Goal: Navigation & Orientation: Find specific page/section

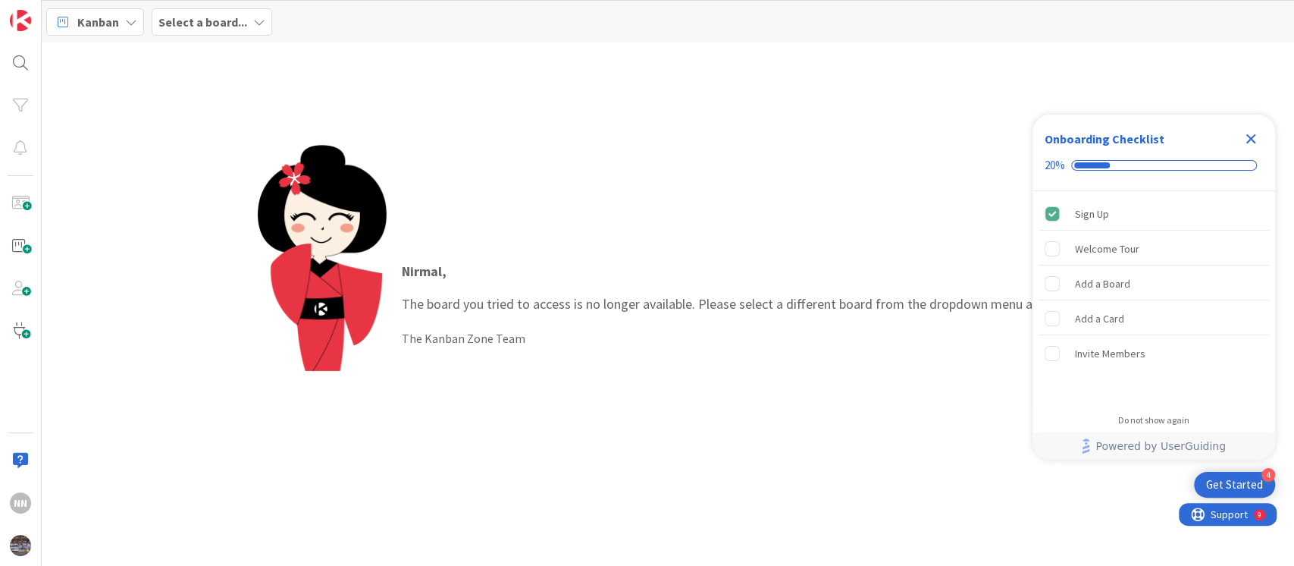
click at [193, 20] on b "Select a board..." at bounding box center [202, 21] width 89 height 15
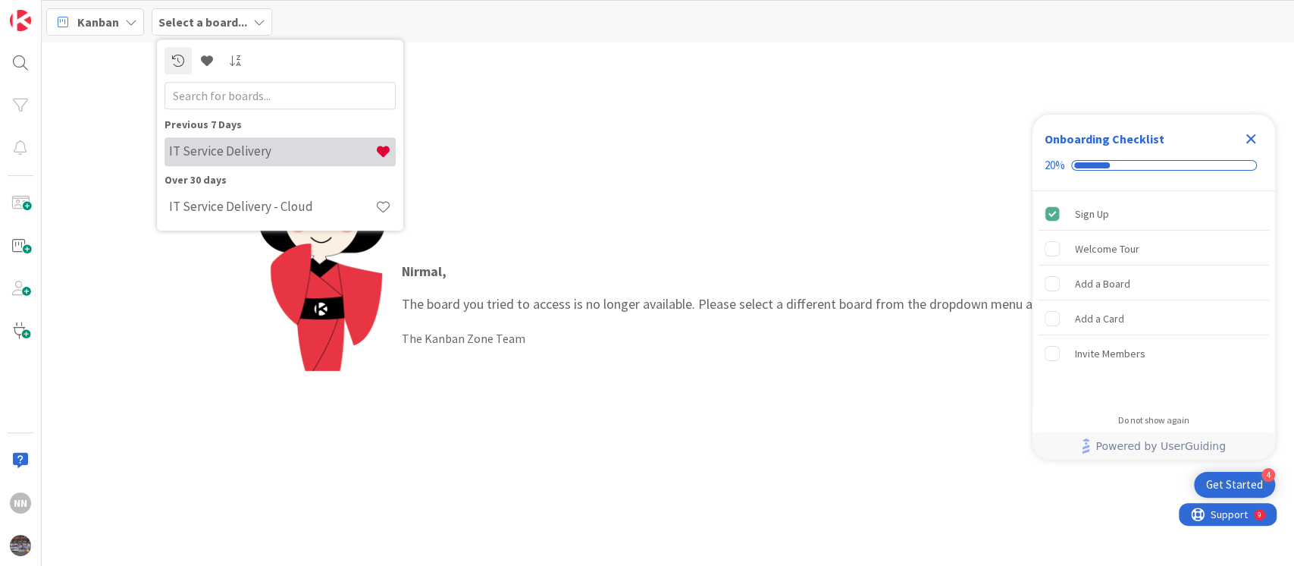
click at [212, 147] on h4 "IT Service Delivery" at bounding box center [272, 151] width 206 height 15
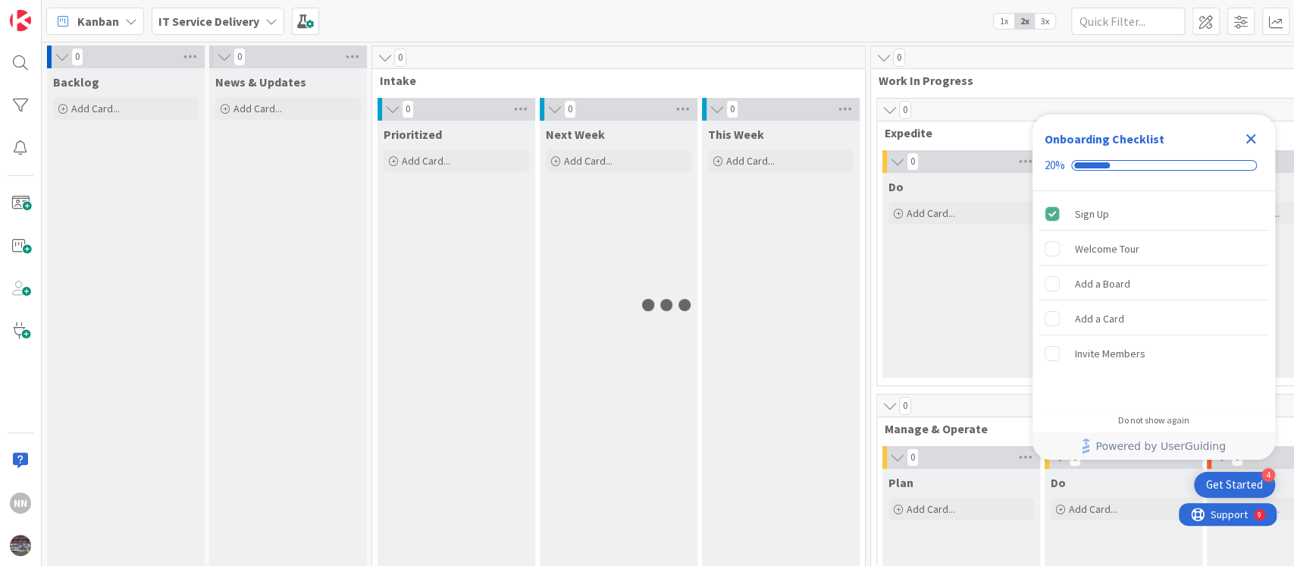
click at [1253, 136] on icon "Close Checklist" at bounding box center [1251, 139] width 10 height 10
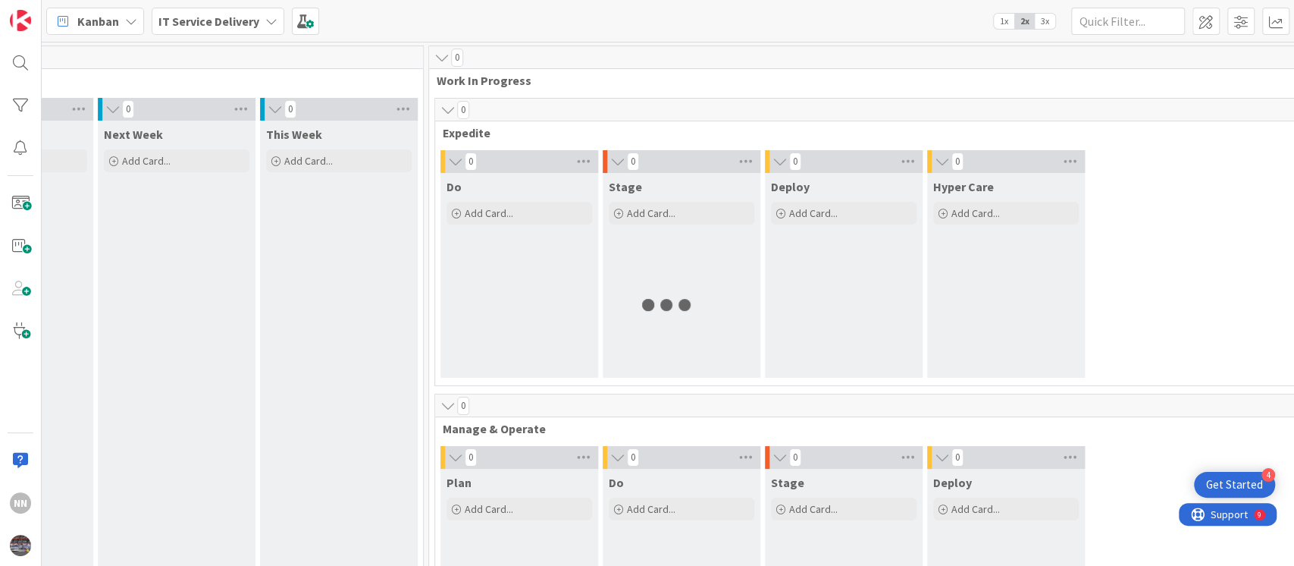
scroll to position [0, 449]
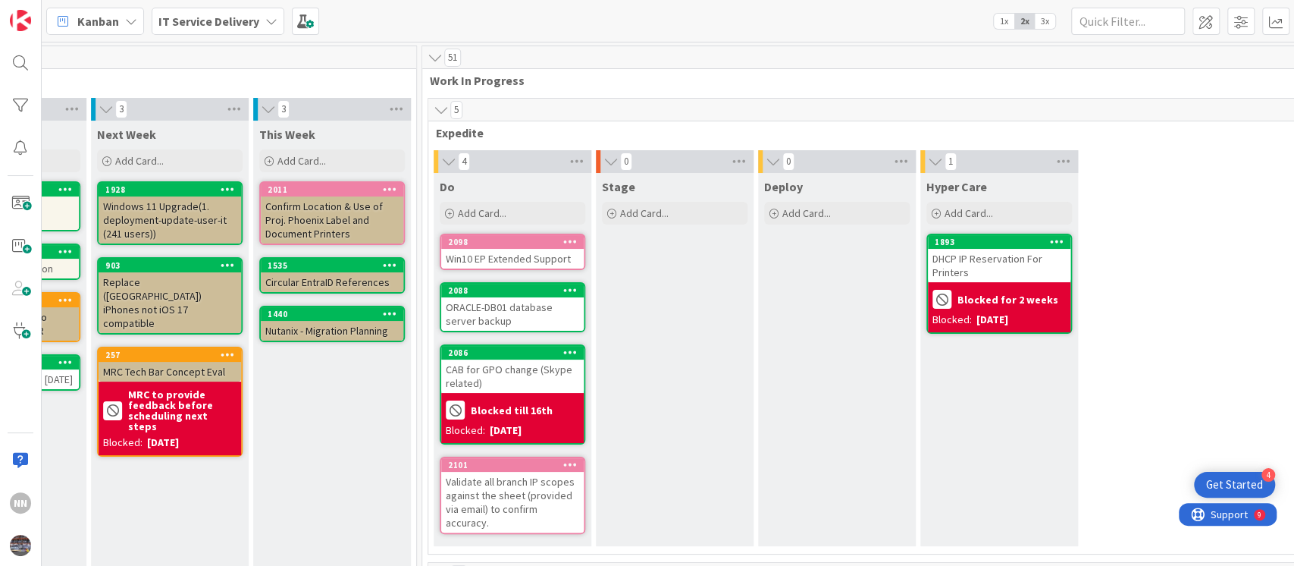
click at [493, 259] on div "Win10 EP Extended Support" at bounding box center [512, 259] width 143 height 20
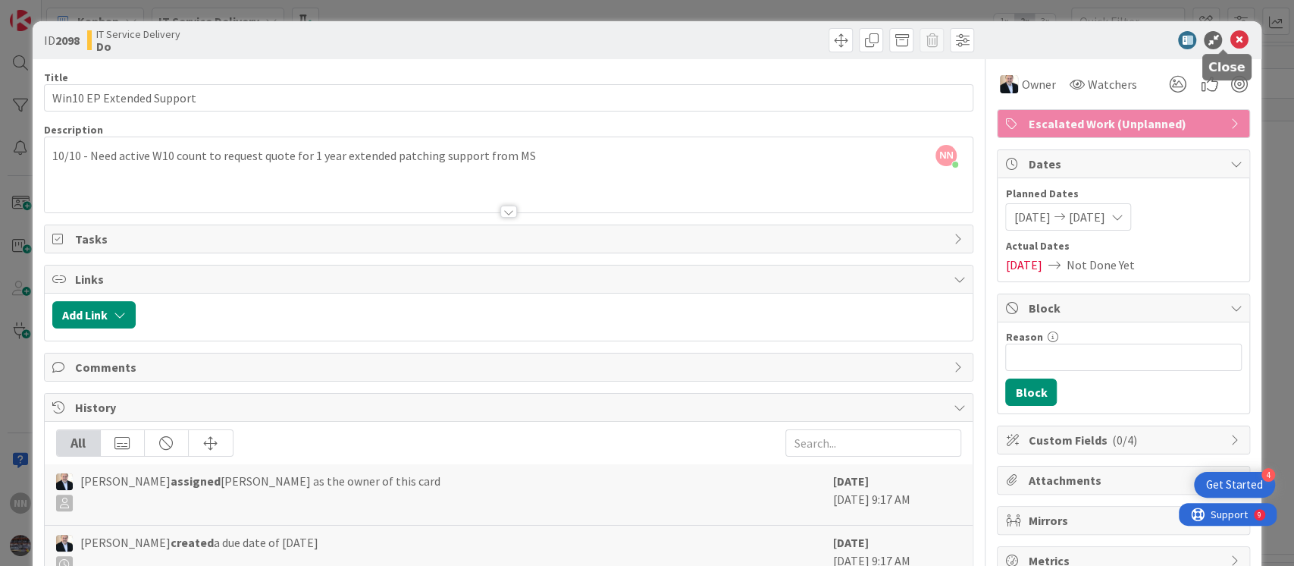
click at [1230, 36] on icon at bounding box center [1239, 40] width 18 height 18
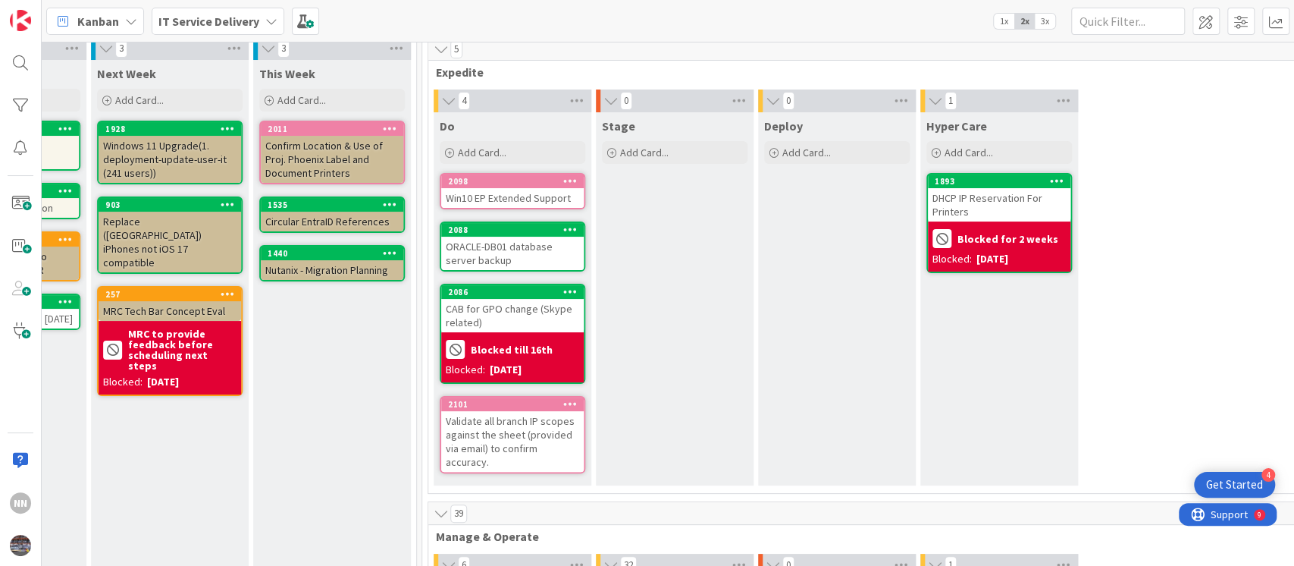
scroll to position [62, 449]
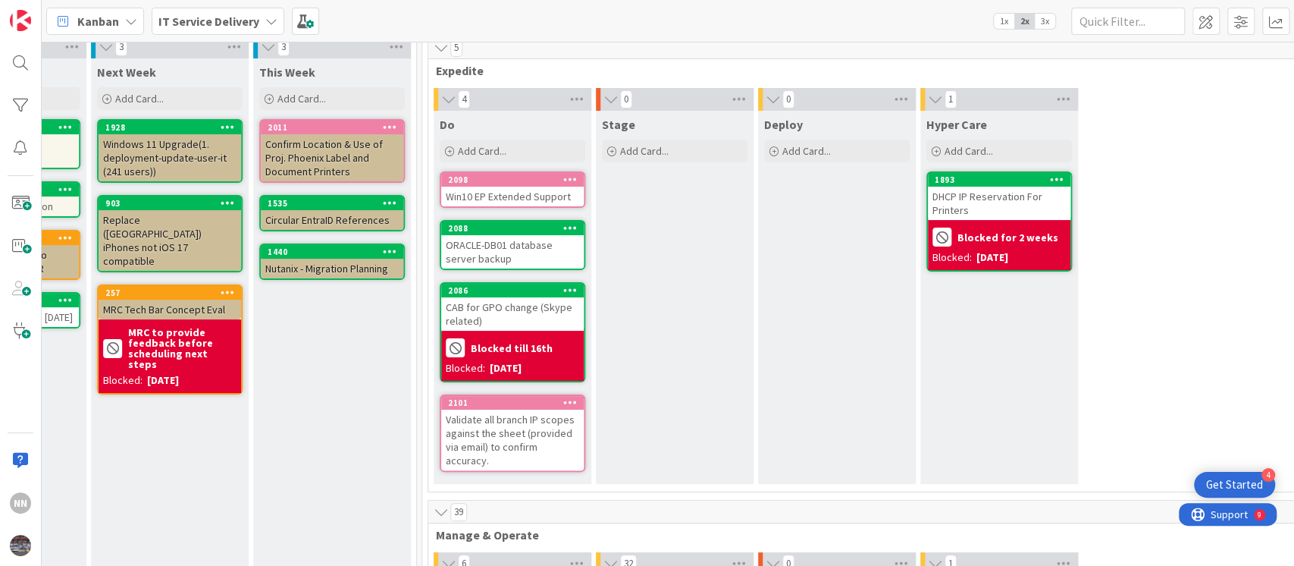
click at [553, 199] on div "Win10 EP Extended Support" at bounding box center [512, 197] width 143 height 20
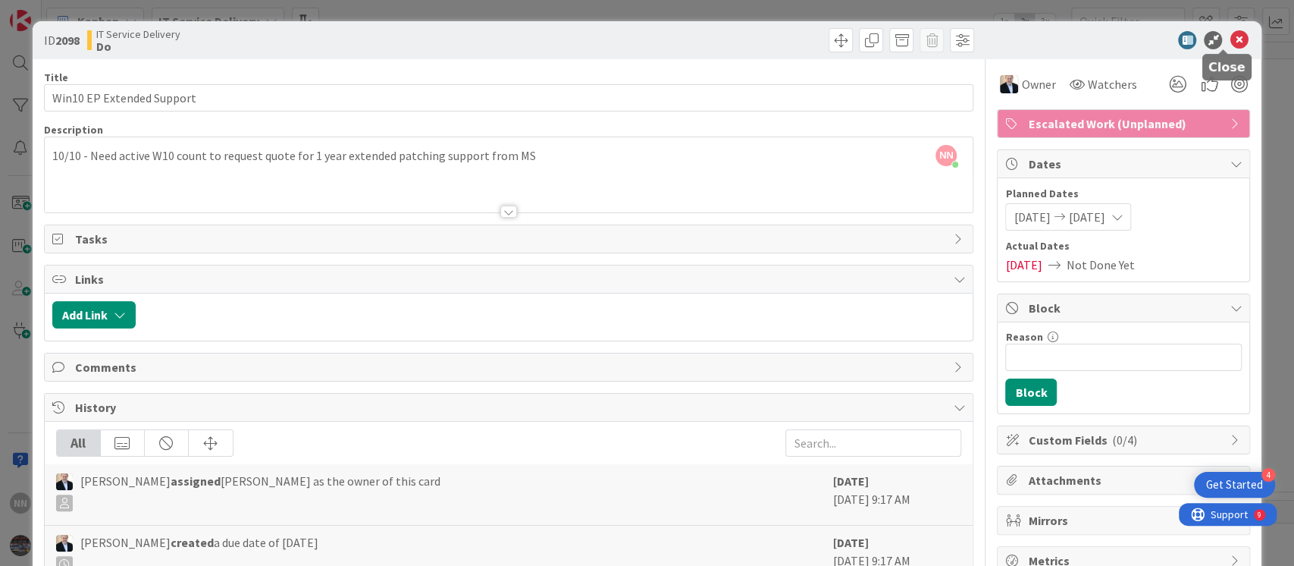
click at [1230, 42] on icon at bounding box center [1239, 40] width 18 height 18
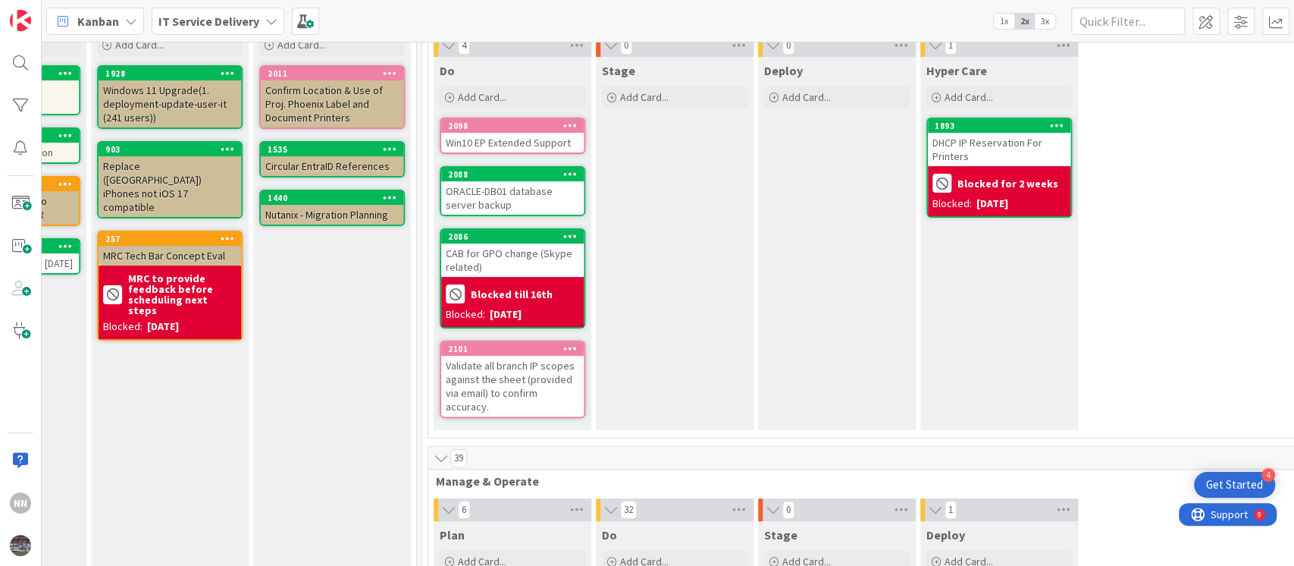
click at [509, 202] on div "ORACLE-DB01 database server backup" at bounding box center [512, 197] width 143 height 33
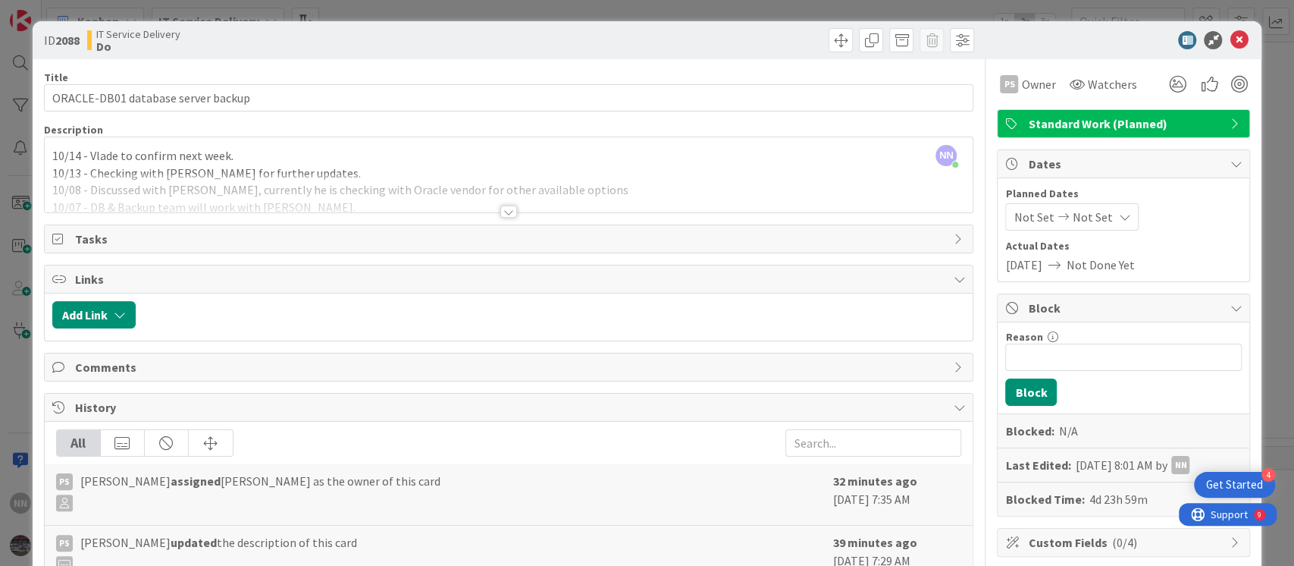
click at [501, 210] on div at bounding box center [508, 211] width 17 height 12
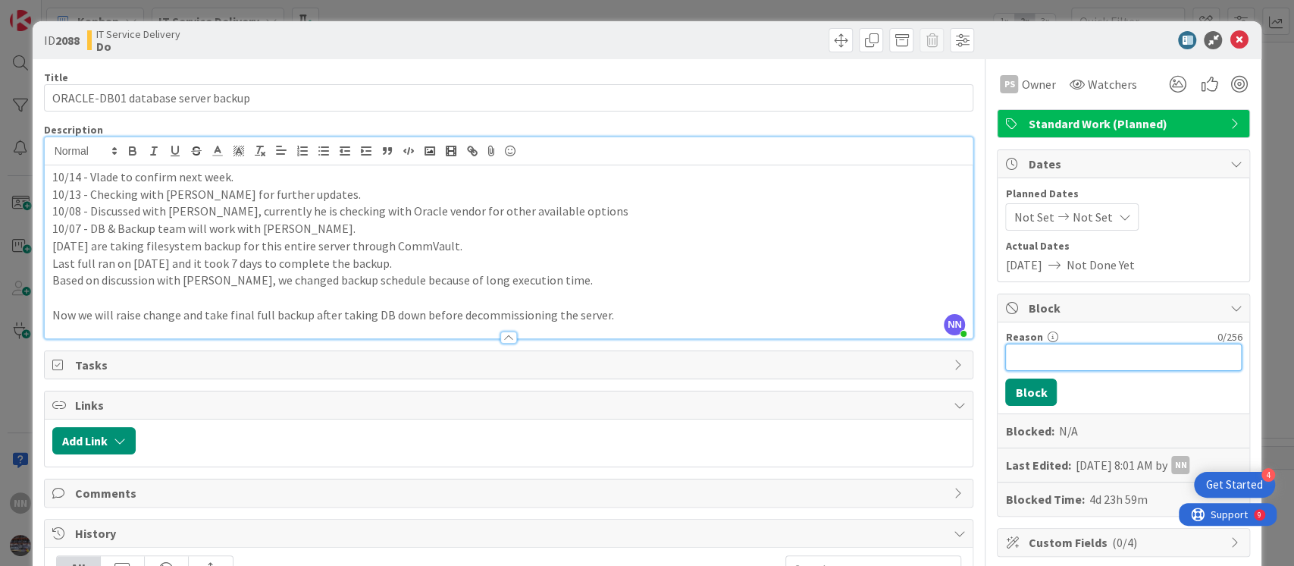
click at [1019, 361] on input "Reason" at bounding box center [1123, 356] width 237 height 27
type input "Blocked till Tue"
click at [1013, 387] on button "Block" at bounding box center [1031, 391] width 52 height 27
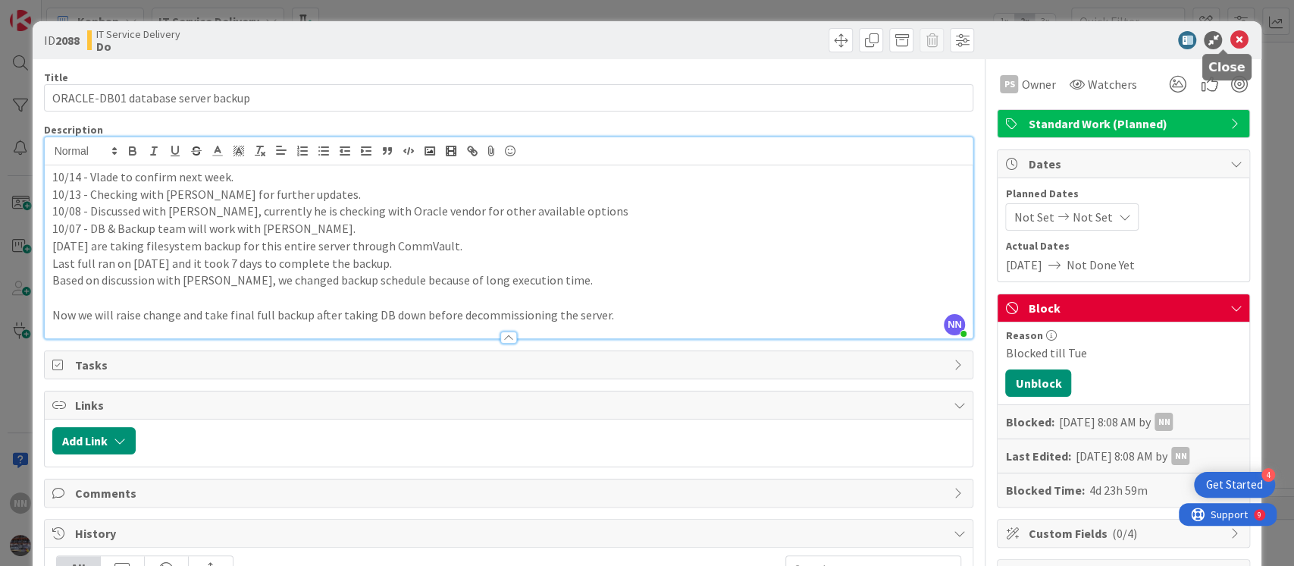
click at [1230, 37] on icon at bounding box center [1239, 40] width 18 height 18
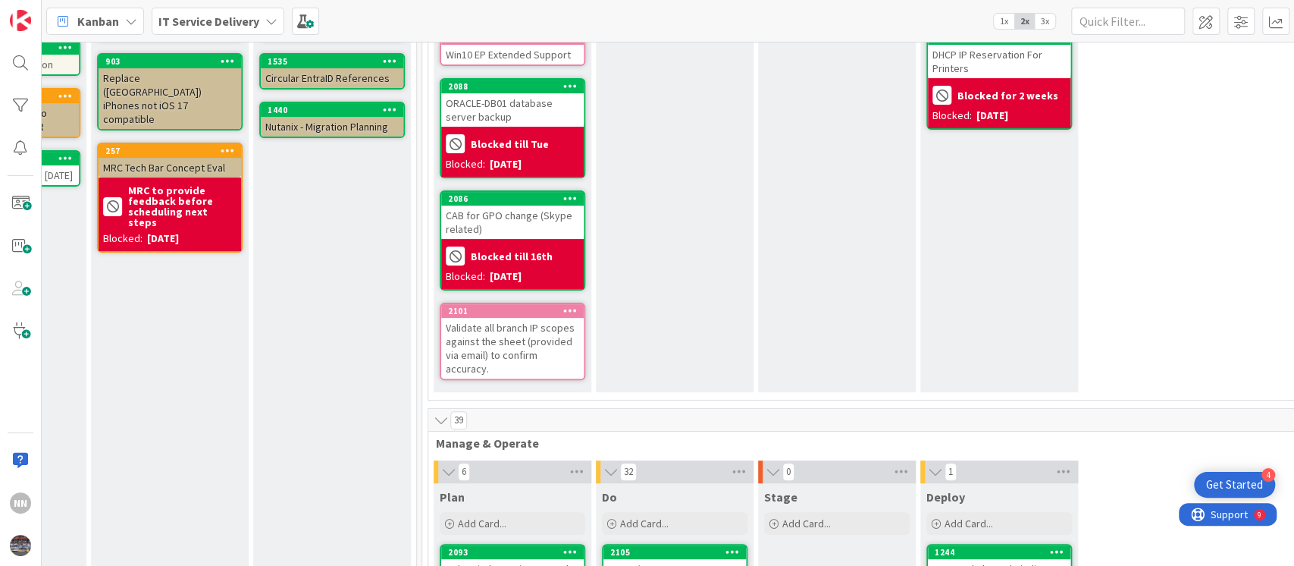
click at [525, 350] on div "Validate all branch IP scopes against the sheet (provided via email) to confirm…" at bounding box center [512, 348] width 143 height 61
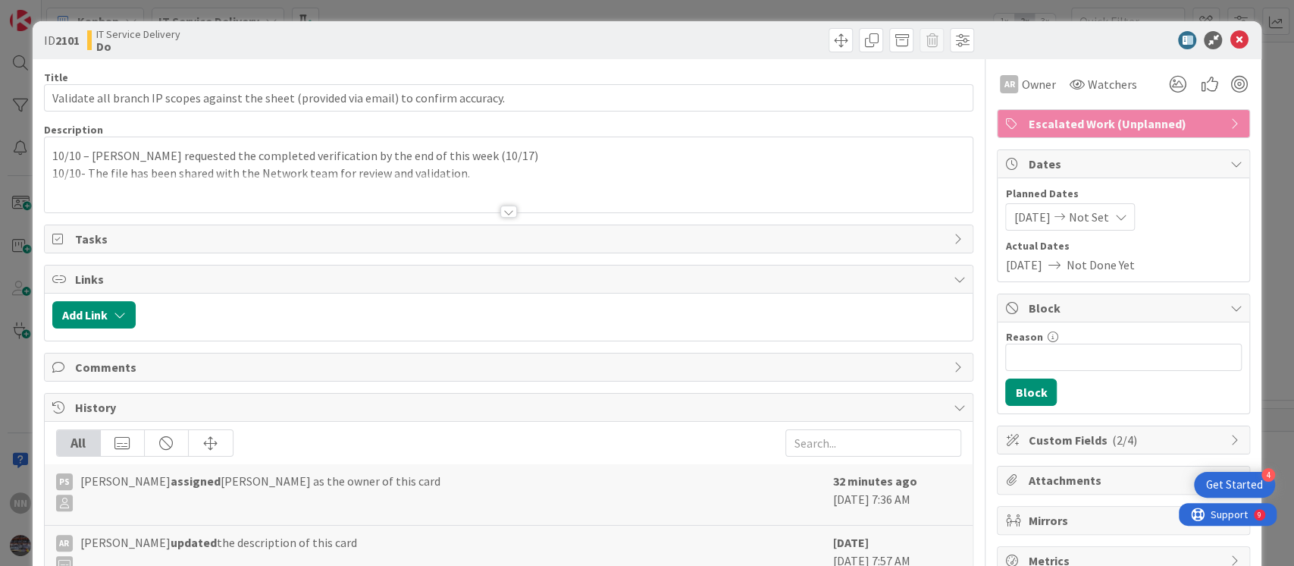
click at [500, 209] on div at bounding box center [508, 211] width 17 height 12
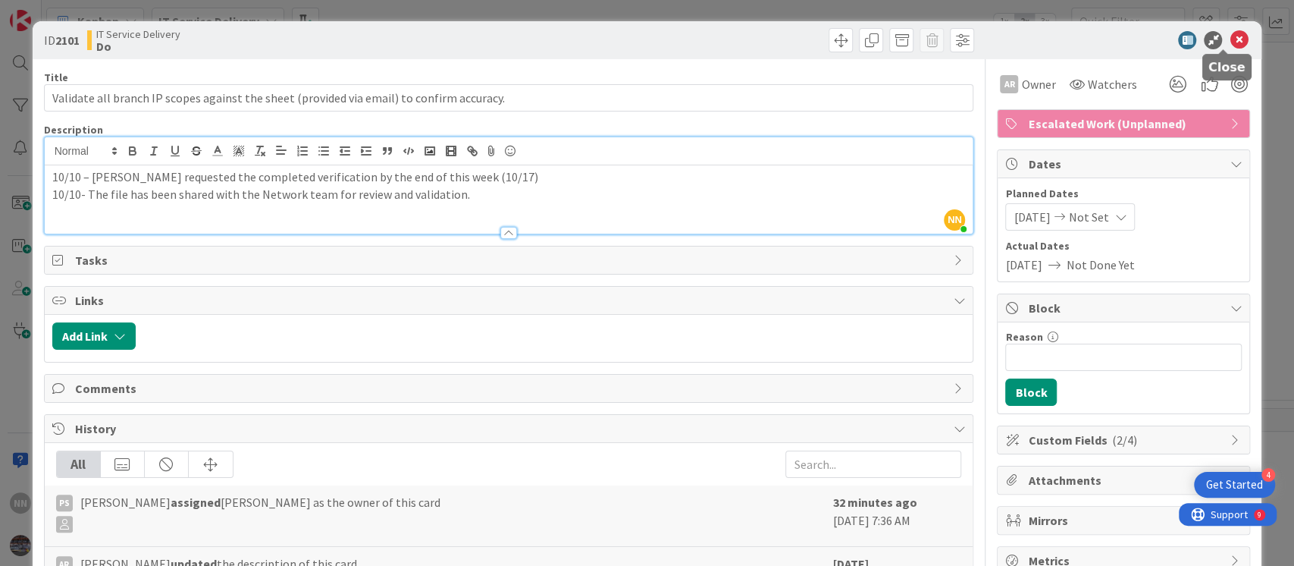
click at [1230, 39] on icon at bounding box center [1239, 40] width 18 height 18
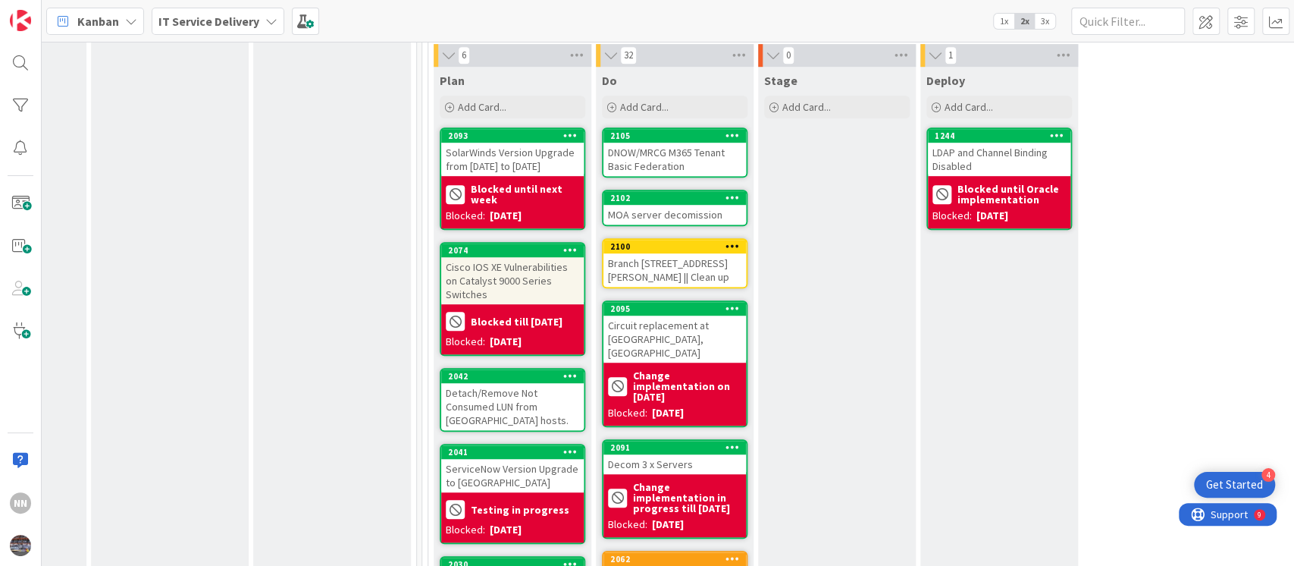
scroll to position [619, 449]
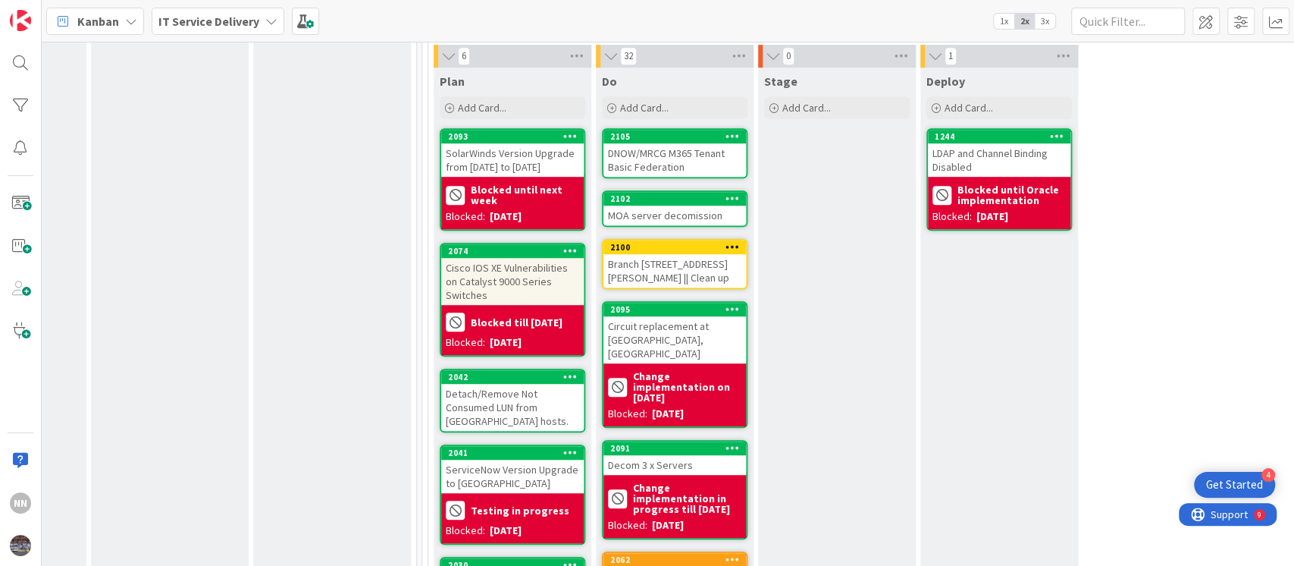
click at [680, 155] on div "DNOW/MRCG M365 Tenant Basic Federation" at bounding box center [674, 159] width 143 height 33
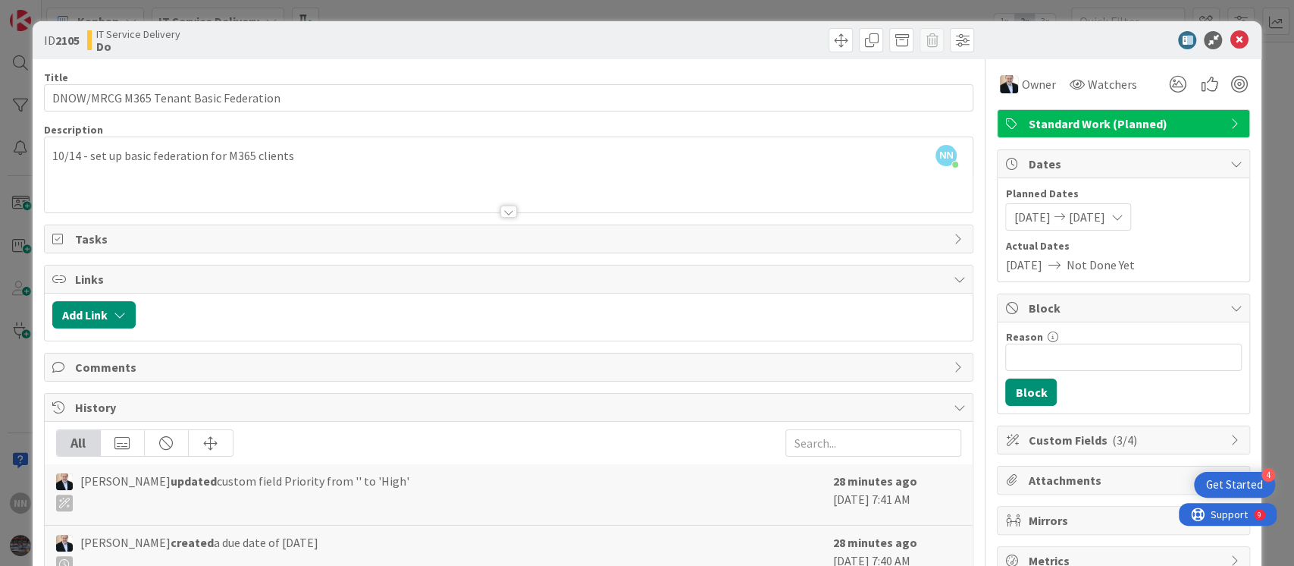
click at [504, 212] on div at bounding box center [508, 211] width 17 height 12
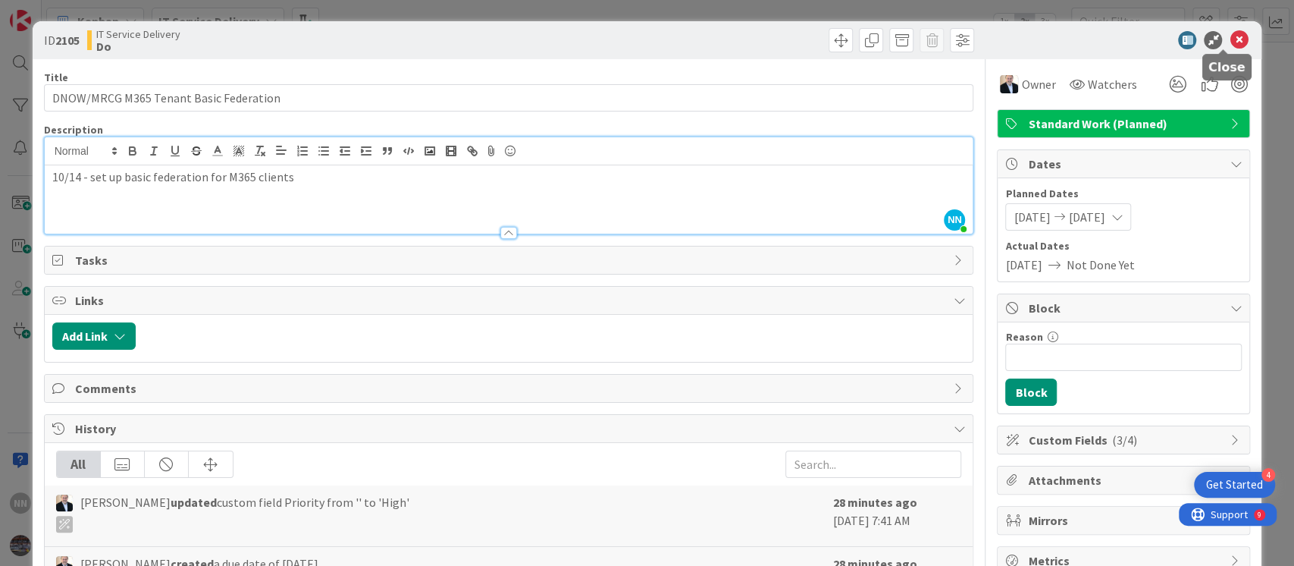
click at [1230, 42] on icon at bounding box center [1239, 40] width 18 height 18
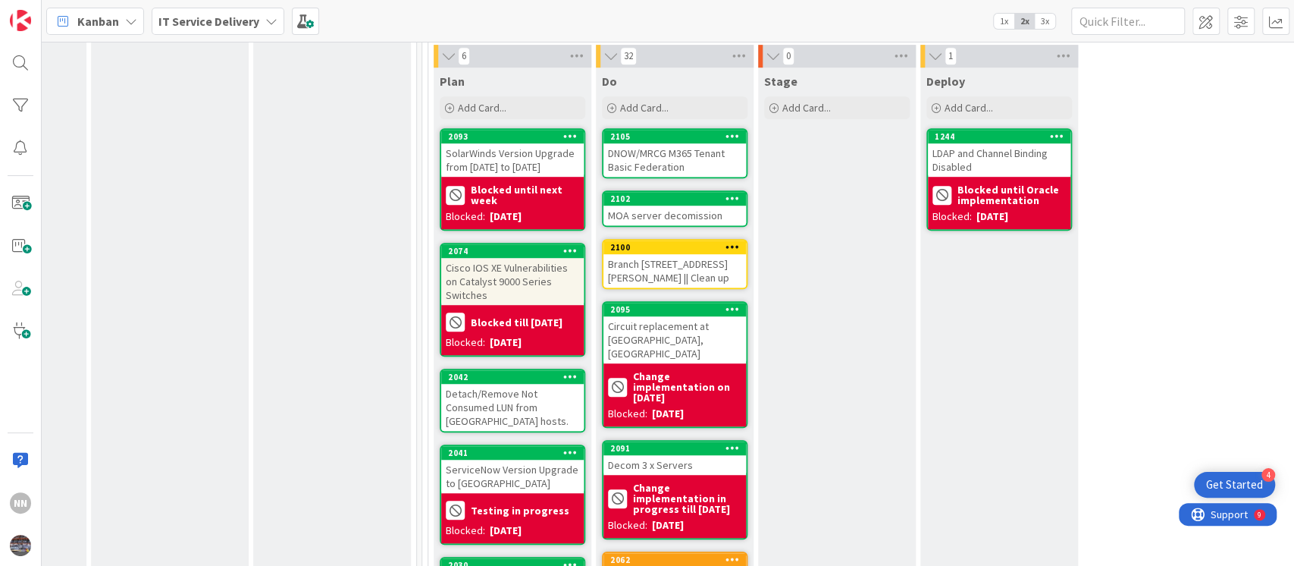
click at [679, 212] on div "MOA server decomission" at bounding box center [674, 215] width 143 height 20
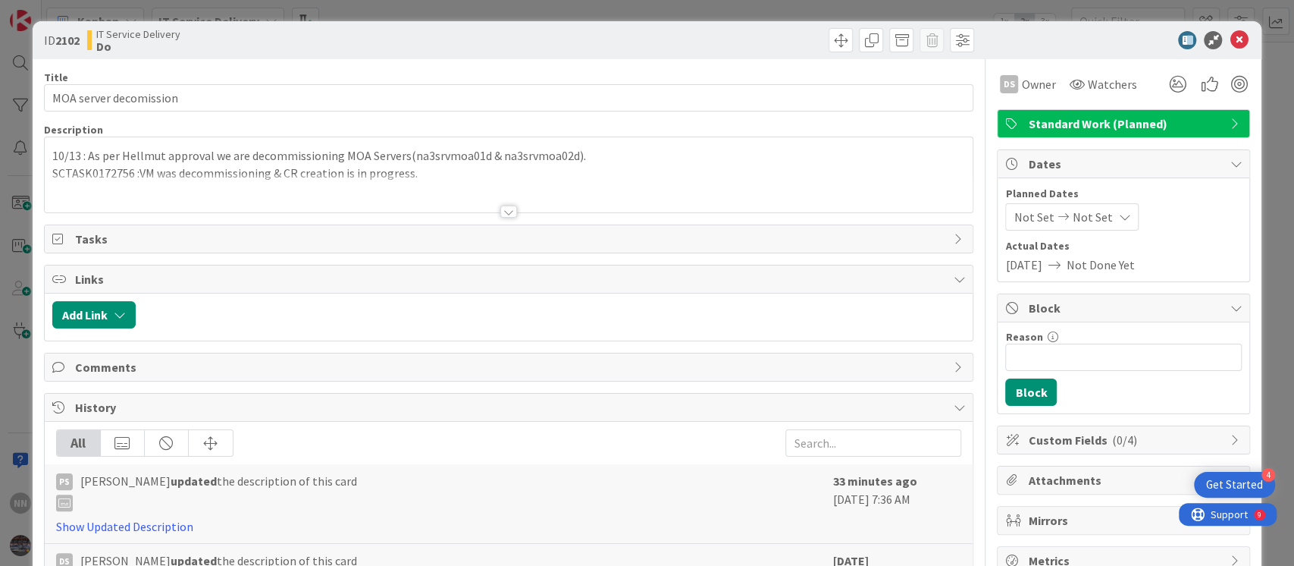
click at [506, 212] on div at bounding box center [508, 211] width 17 height 12
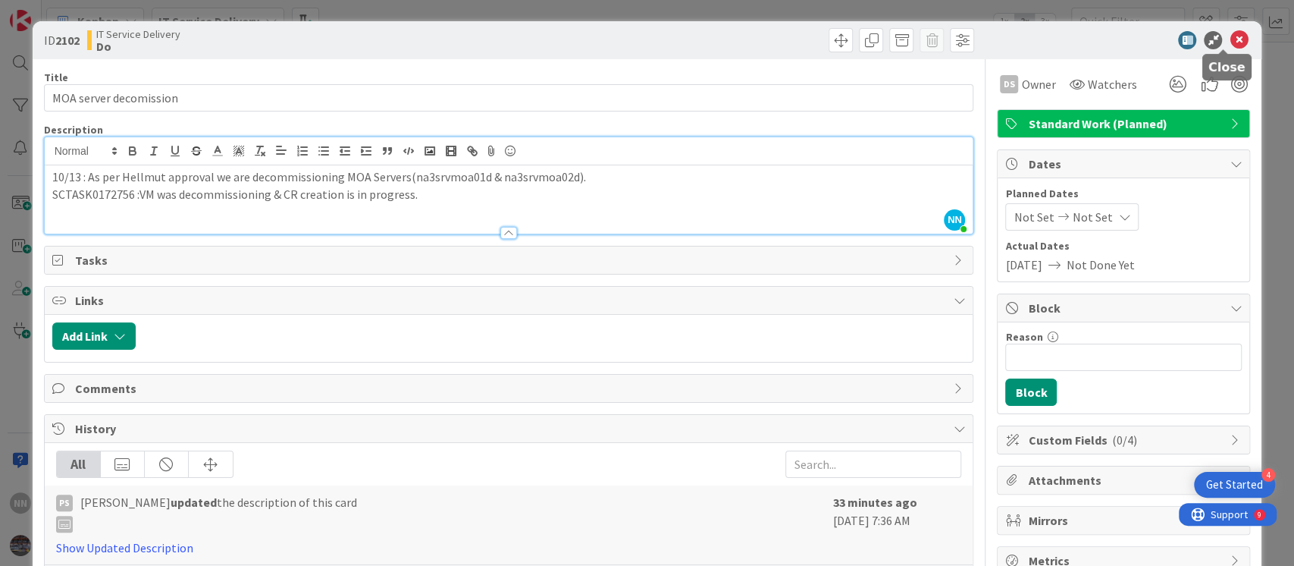
click at [1230, 42] on icon at bounding box center [1239, 40] width 18 height 18
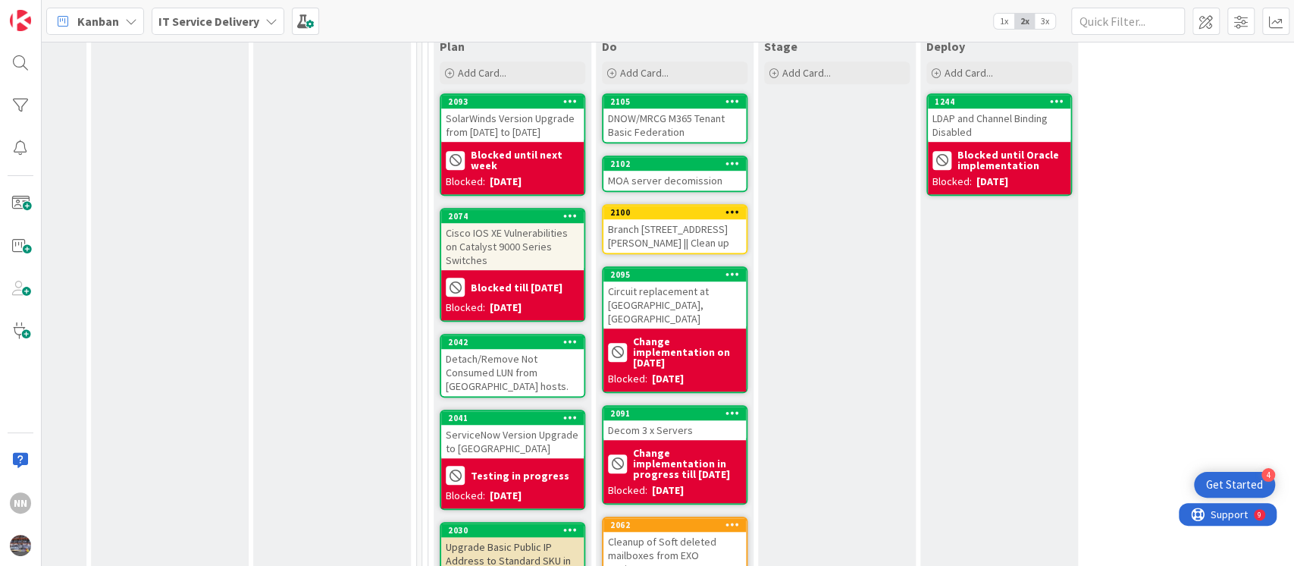
scroll to position [656, 449]
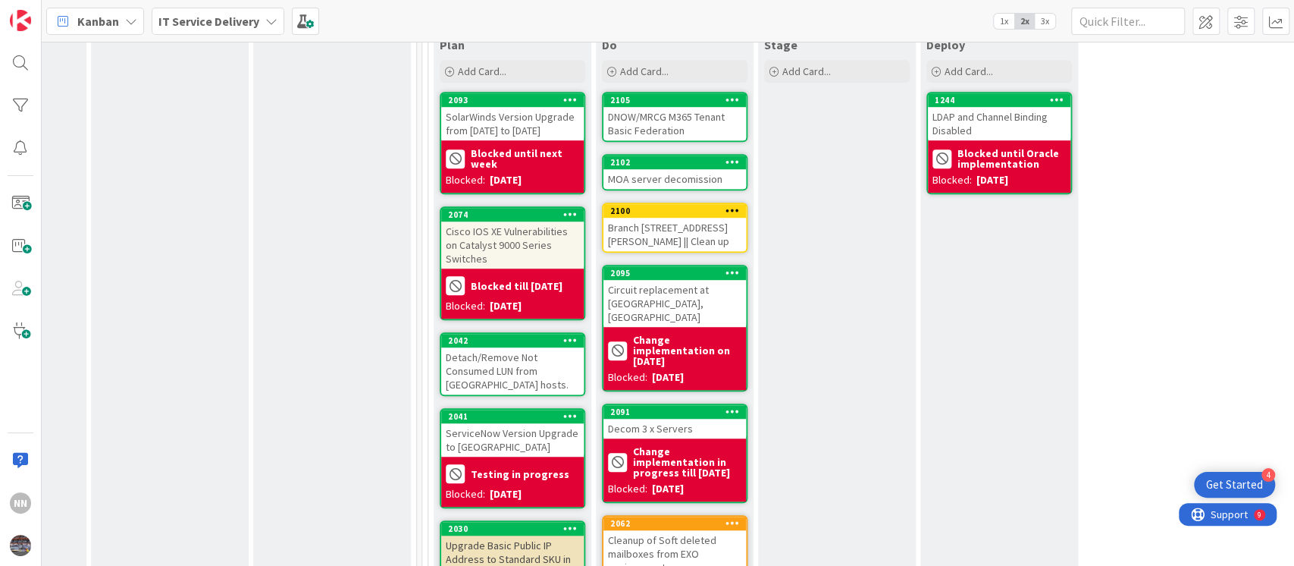
click at [680, 231] on div "Branch 135 Roxana,IL || Clean up" at bounding box center [674, 234] width 143 height 33
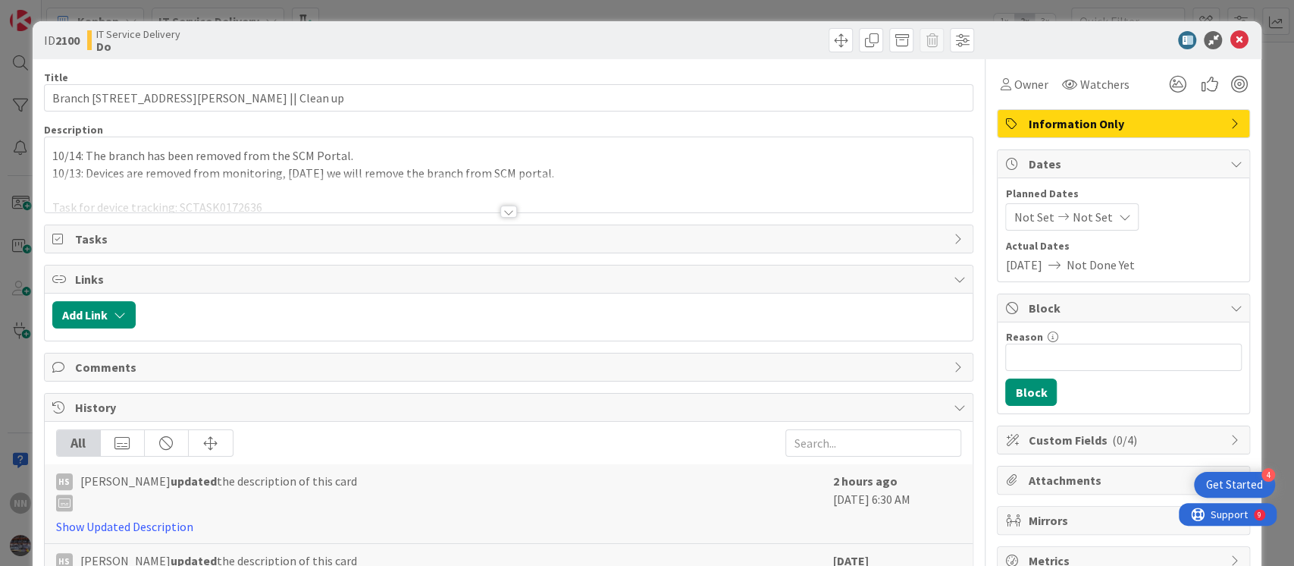
click at [506, 211] on div at bounding box center [508, 211] width 17 height 12
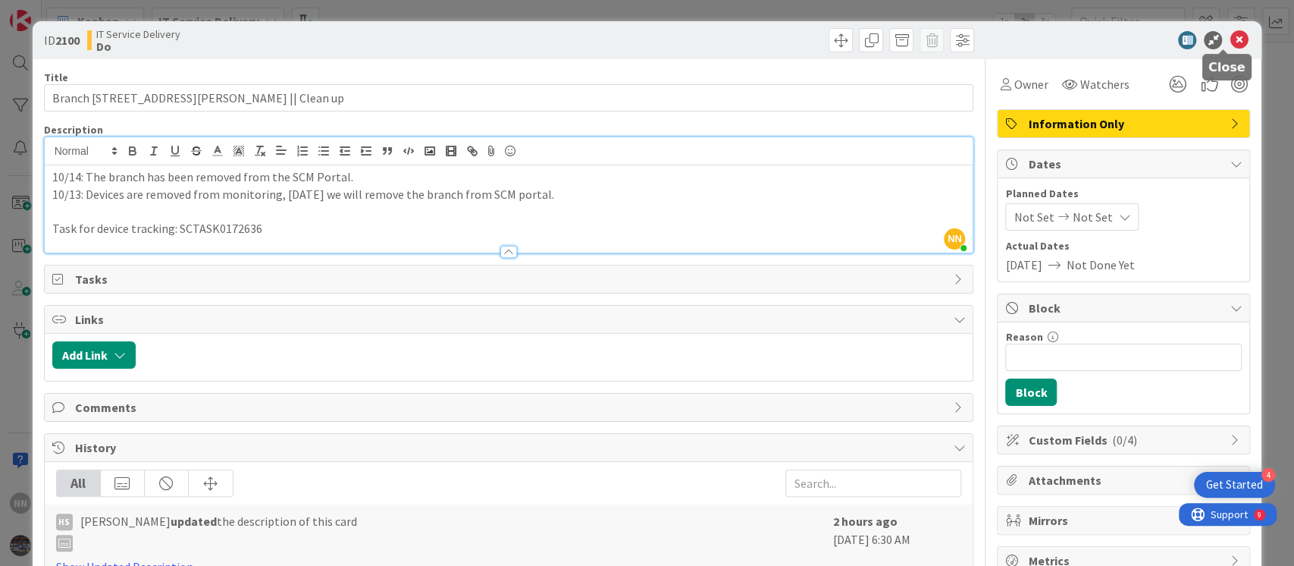
click at [1230, 37] on icon at bounding box center [1239, 40] width 18 height 18
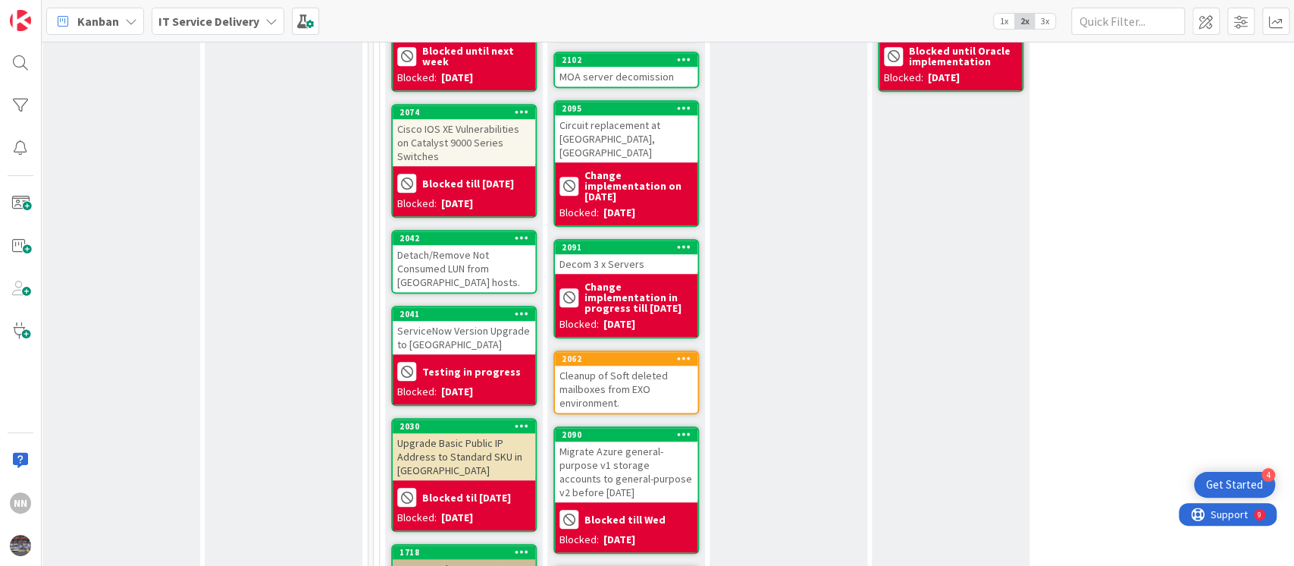
scroll to position [759, 497]
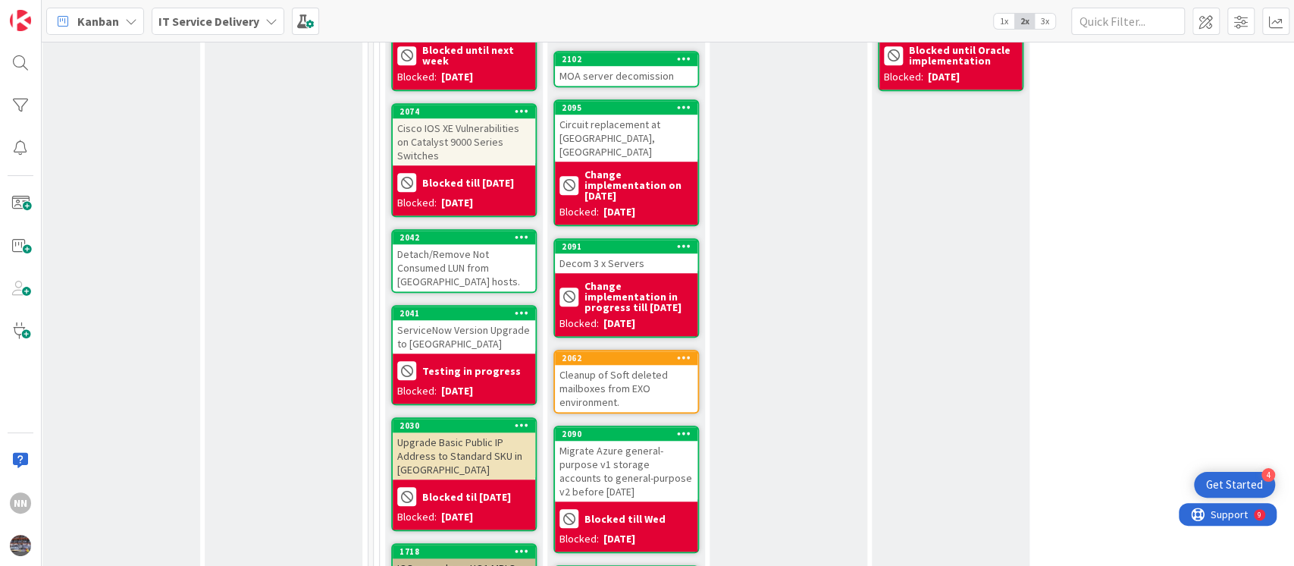
click at [436, 244] on div "Detach/Remove Not Consumed LUN from ESXi hosts." at bounding box center [464, 267] width 143 height 47
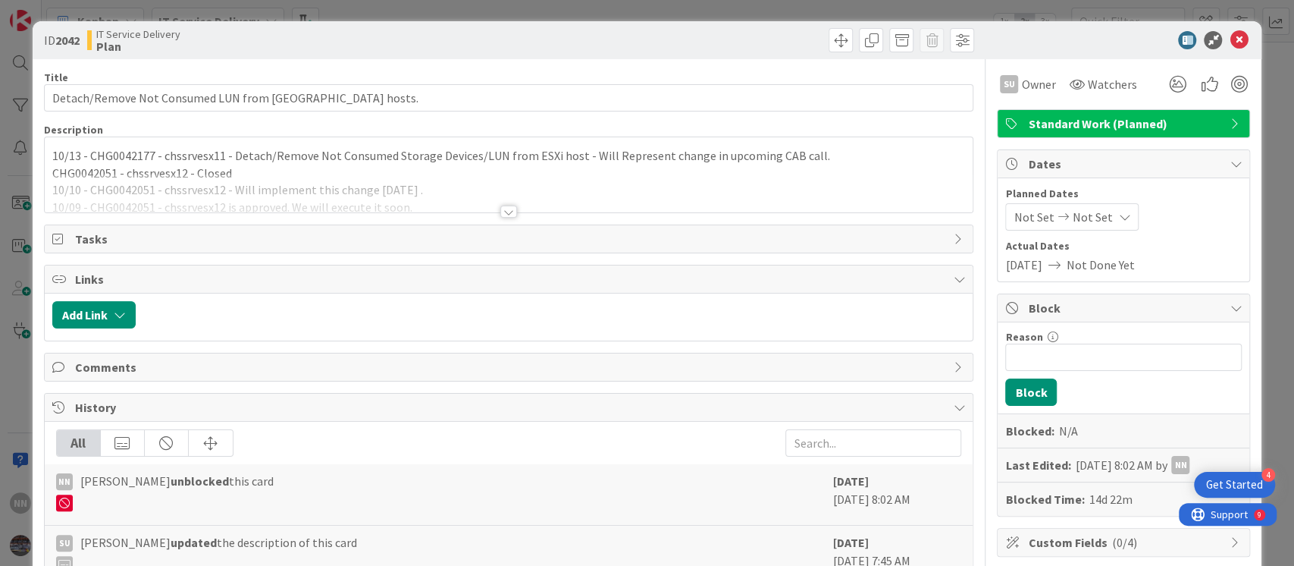
click at [500, 209] on div at bounding box center [508, 211] width 17 height 12
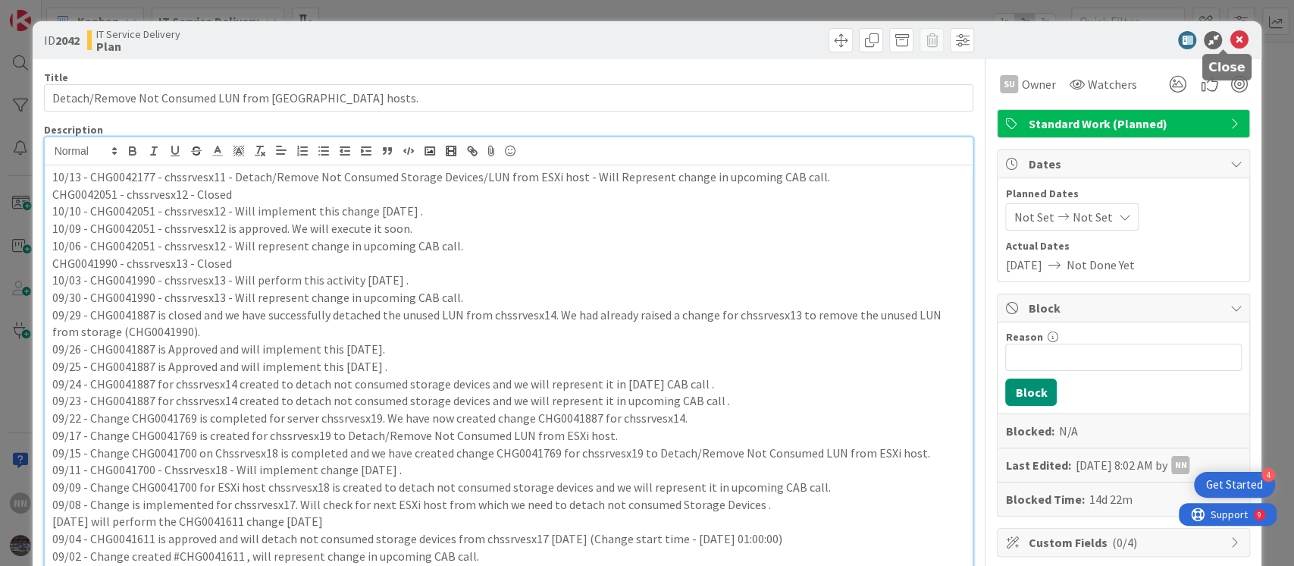
click at [1230, 43] on icon at bounding box center [1239, 40] width 18 height 18
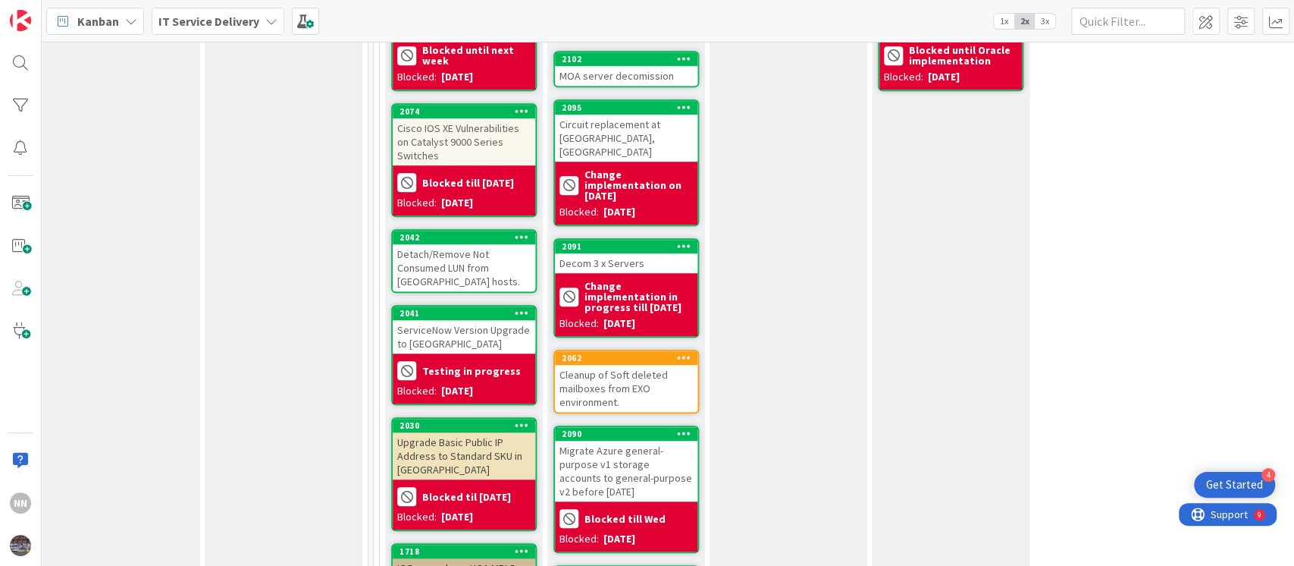
click at [466, 252] on div "Detach/Remove Not Consumed LUN from ESXi hosts." at bounding box center [464, 267] width 143 height 47
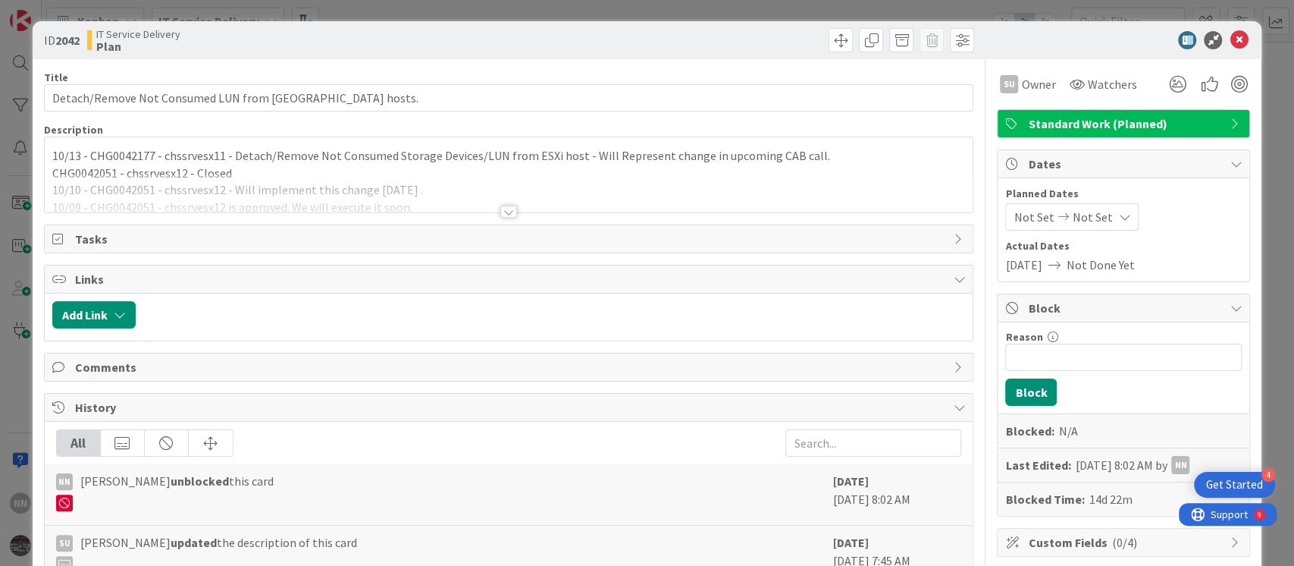
click at [503, 209] on div at bounding box center [508, 211] width 17 height 12
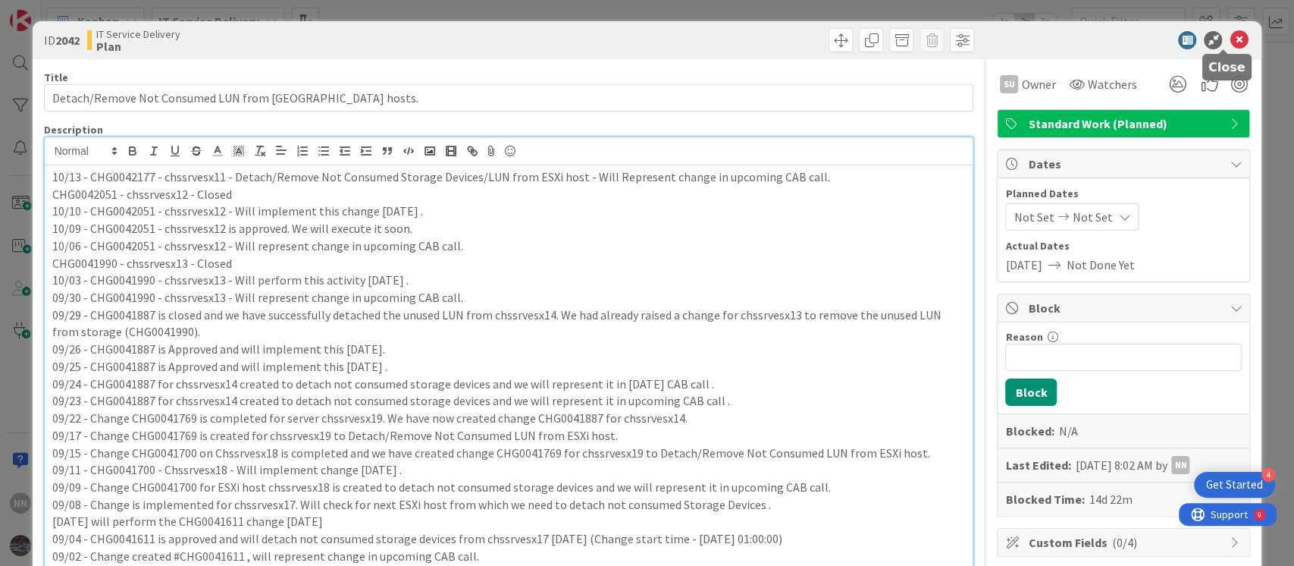
click at [1230, 39] on icon at bounding box center [1239, 40] width 18 height 18
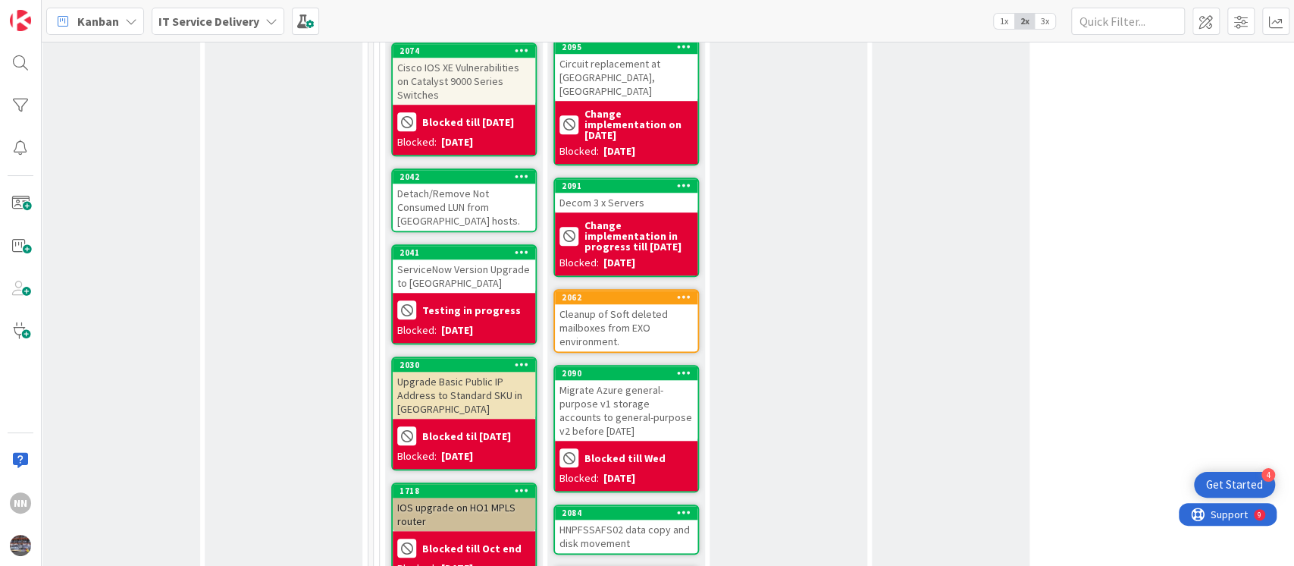
scroll to position [820, 497]
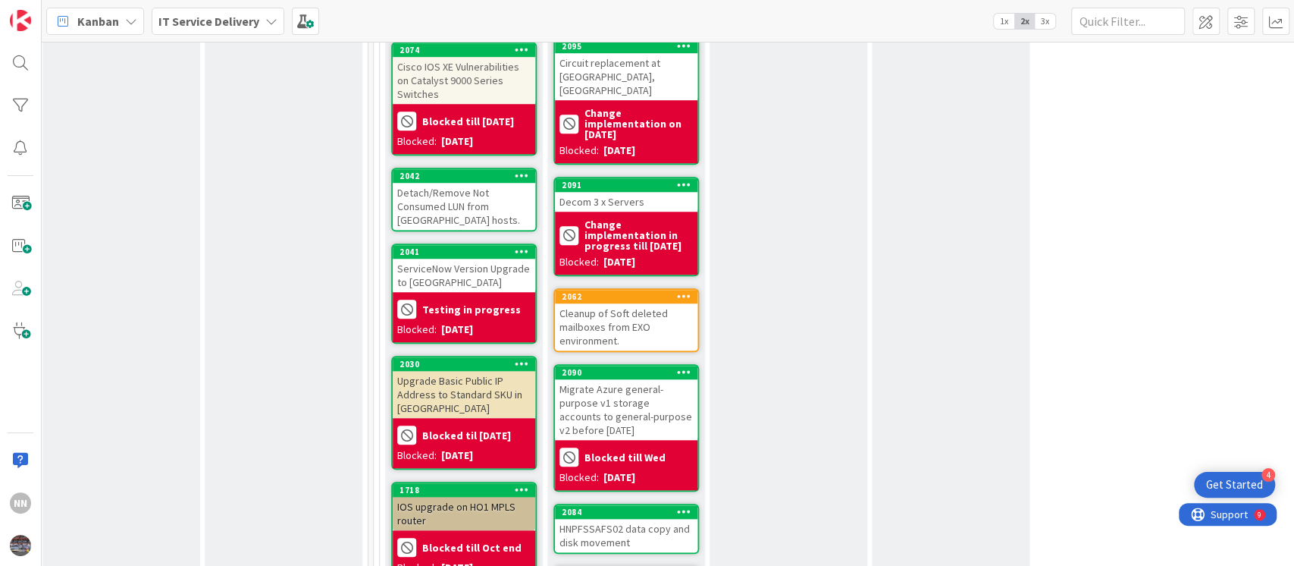
click at [627, 312] on div "Cleanup of Soft deleted mailboxes from EXO environment." at bounding box center [626, 326] width 143 height 47
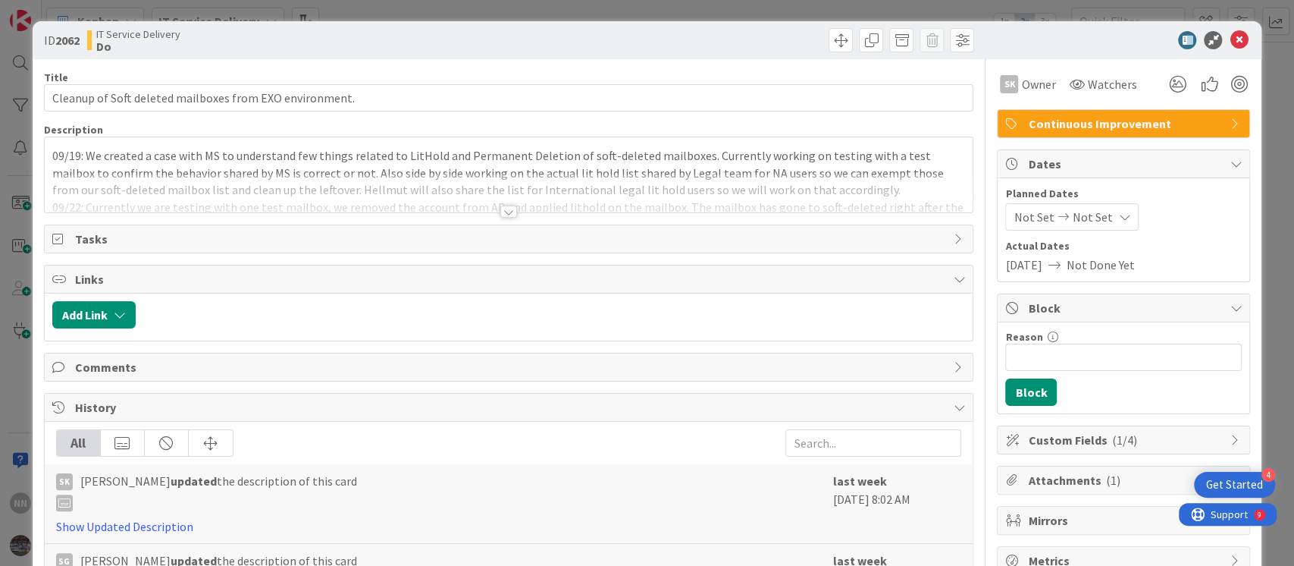
click at [503, 212] on div at bounding box center [508, 211] width 17 height 12
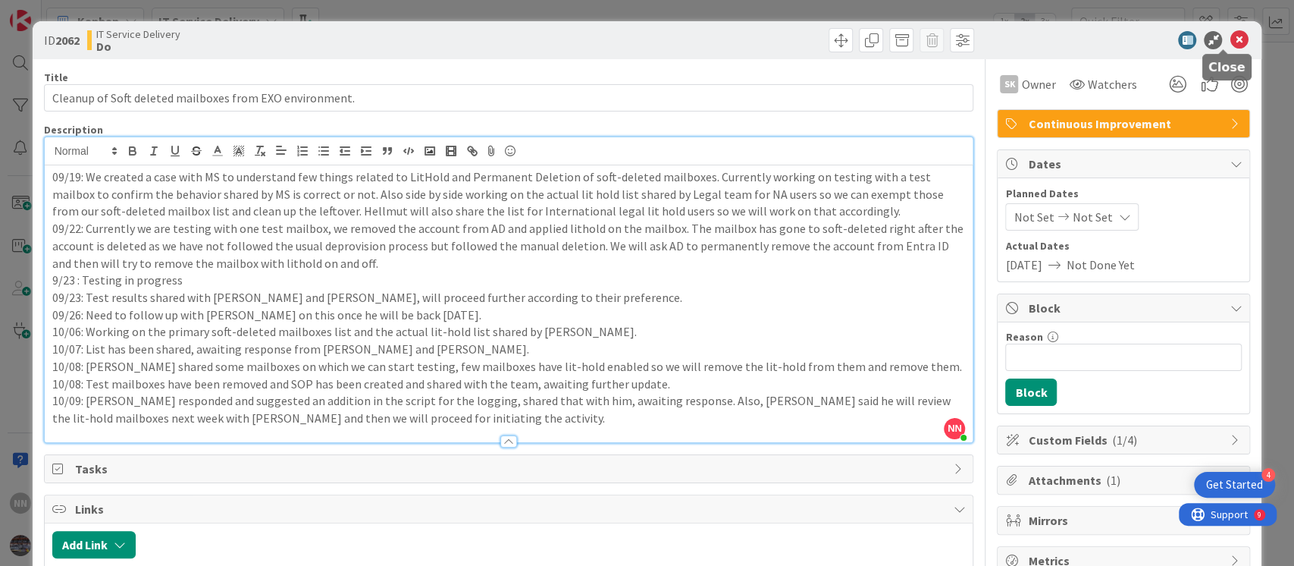
click at [1230, 42] on icon at bounding box center [1239, 40] width 18 height 18
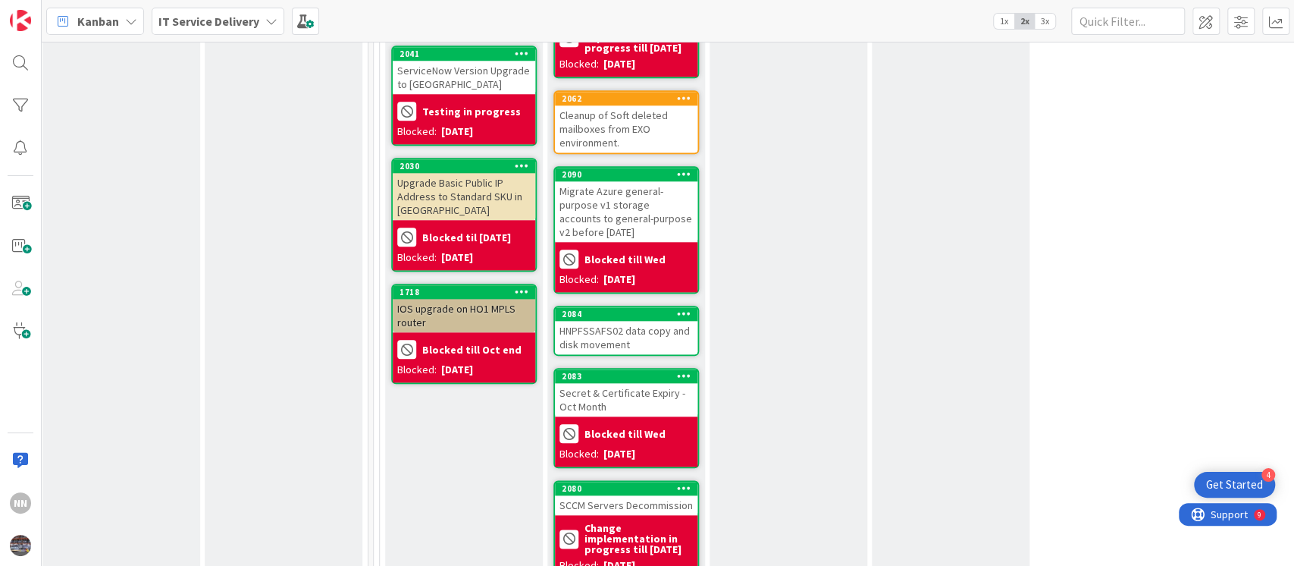
scroll to position [1020, 497]
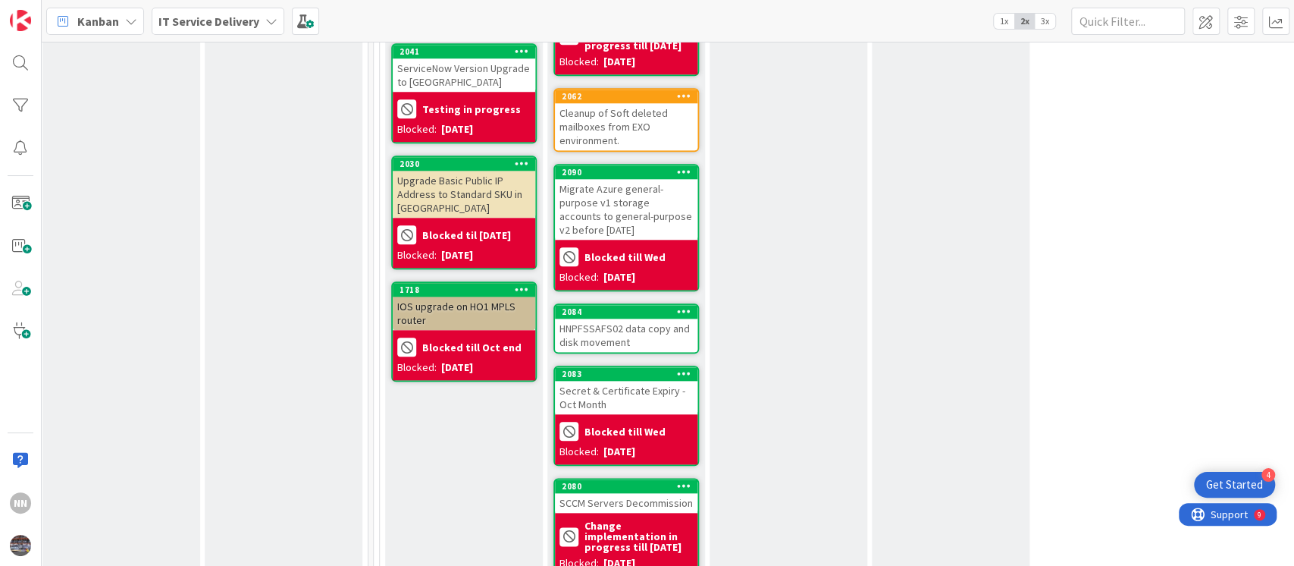
click at [631, 318] on div "HNPFSSAFS02 data copy and disk movement" at bounding box center [626, 334] width 143 height 33
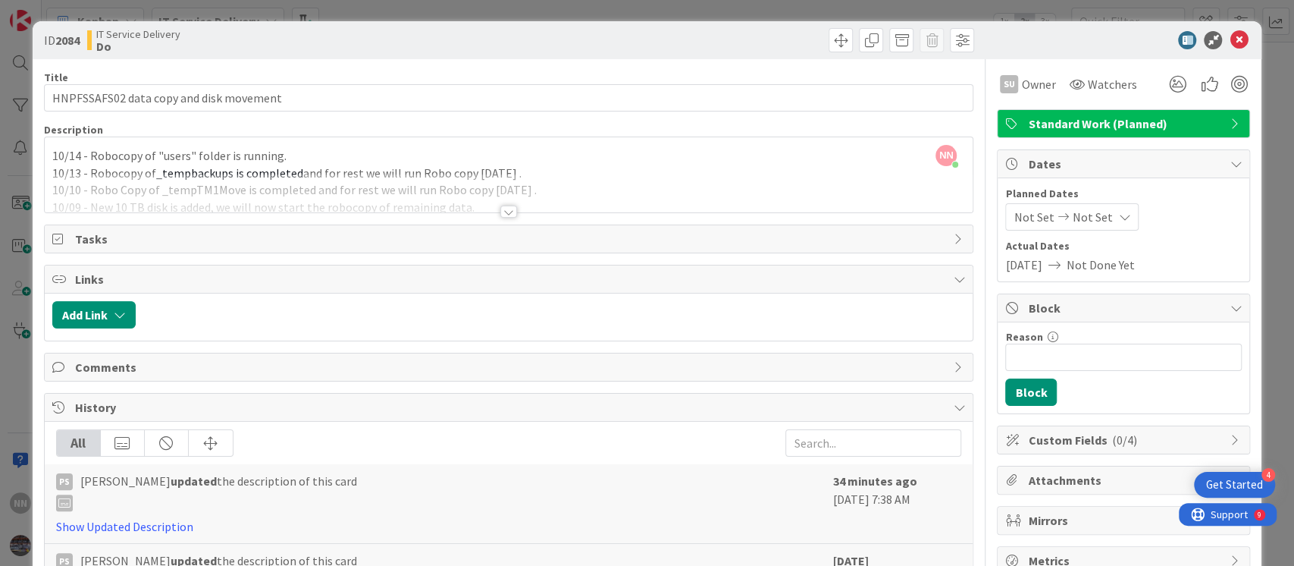
click at [503, 208] on div at bounding box center [508, 211] width 17 height 12
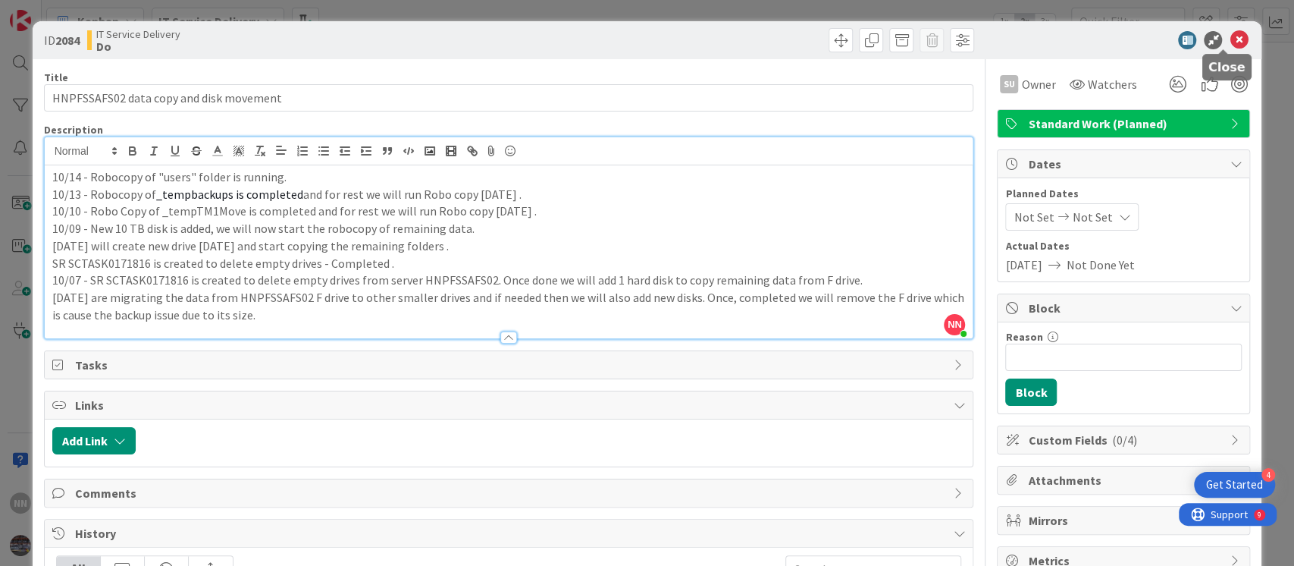
click at [1230, 38] on icon at bounding box center [1239, 40] width 18 height 18
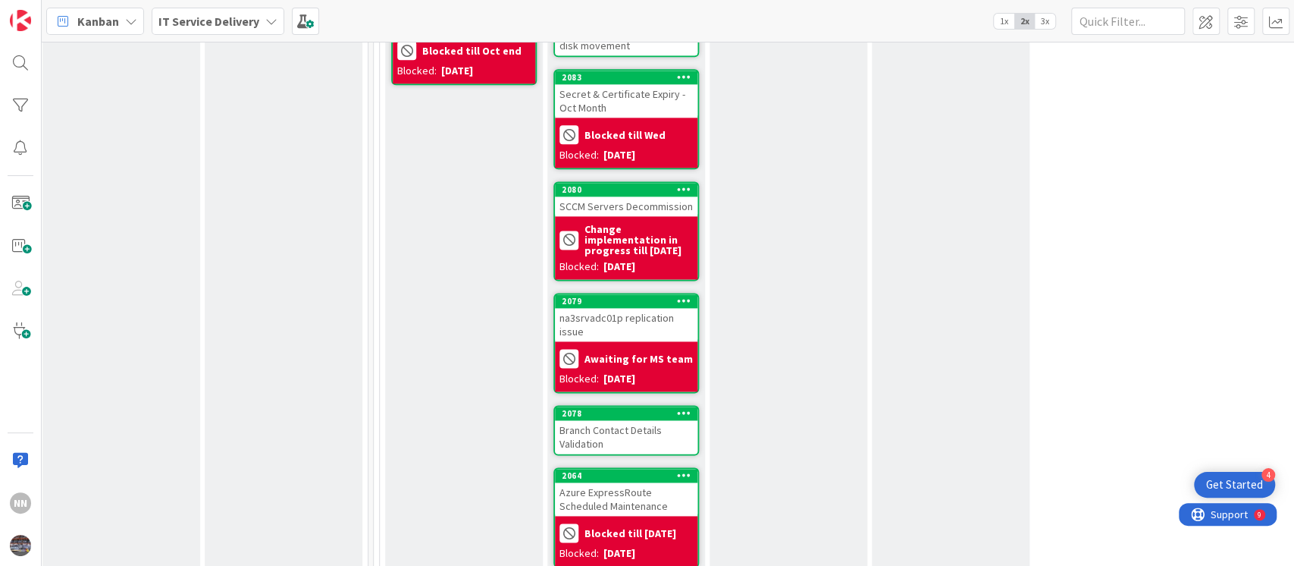
scroll to position [1329, 497]
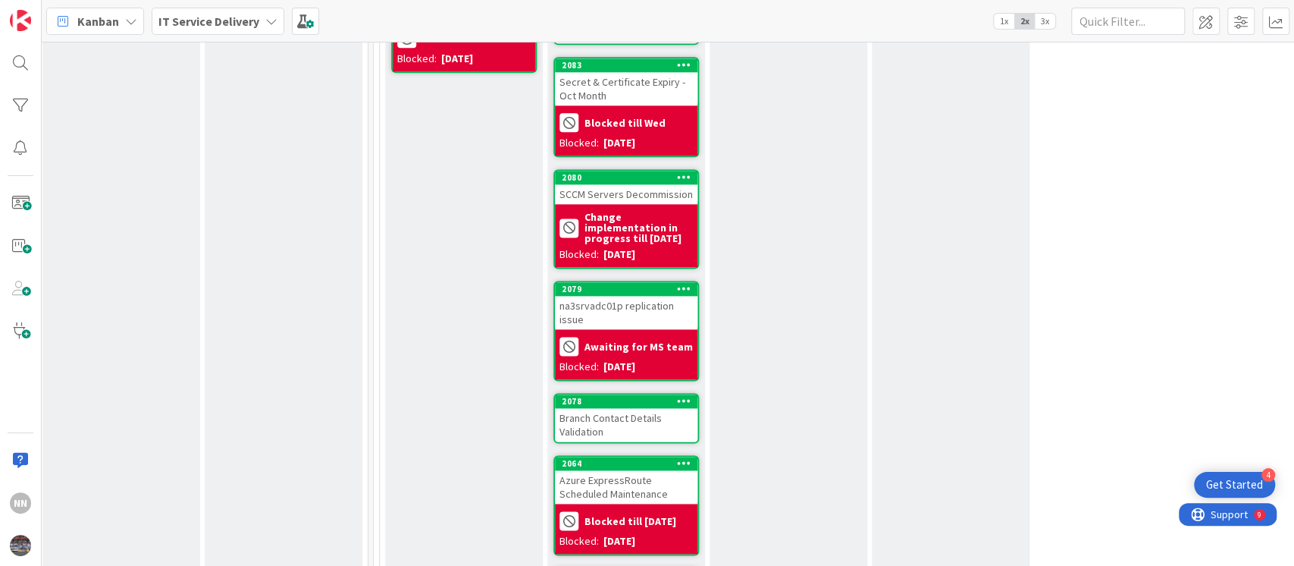
click at [613, 412] on div "Branch Contact Details Validation" at bounding box center [626, 424] width 143 height 33
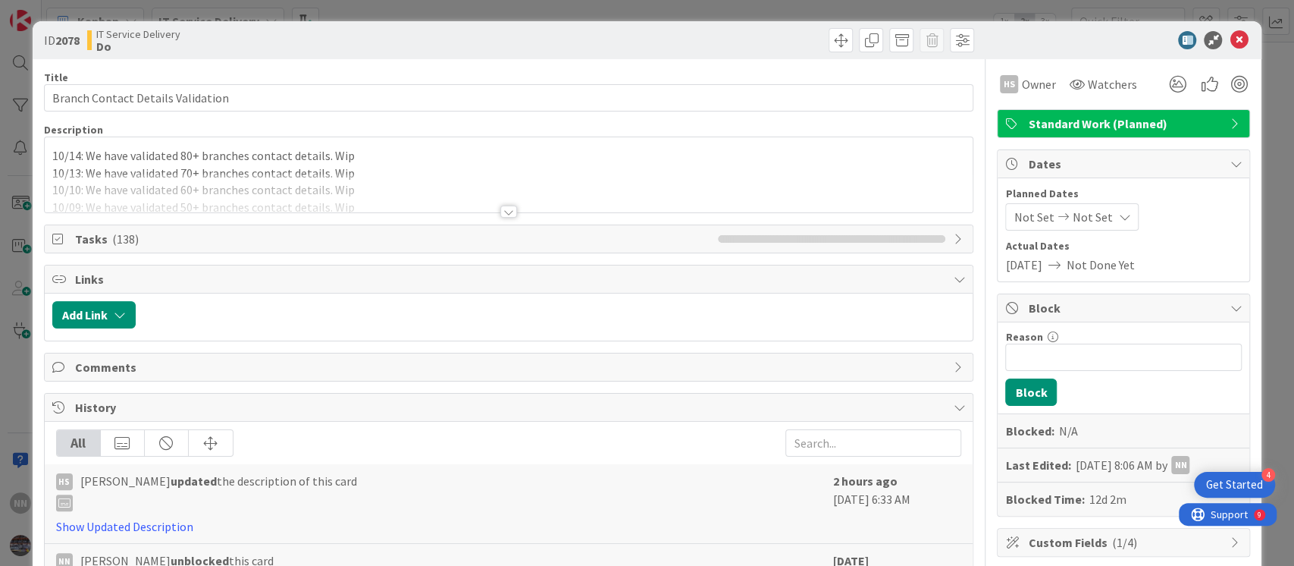
click at [502, 209] on div at bounding box center [508, 211] width 17 height 12
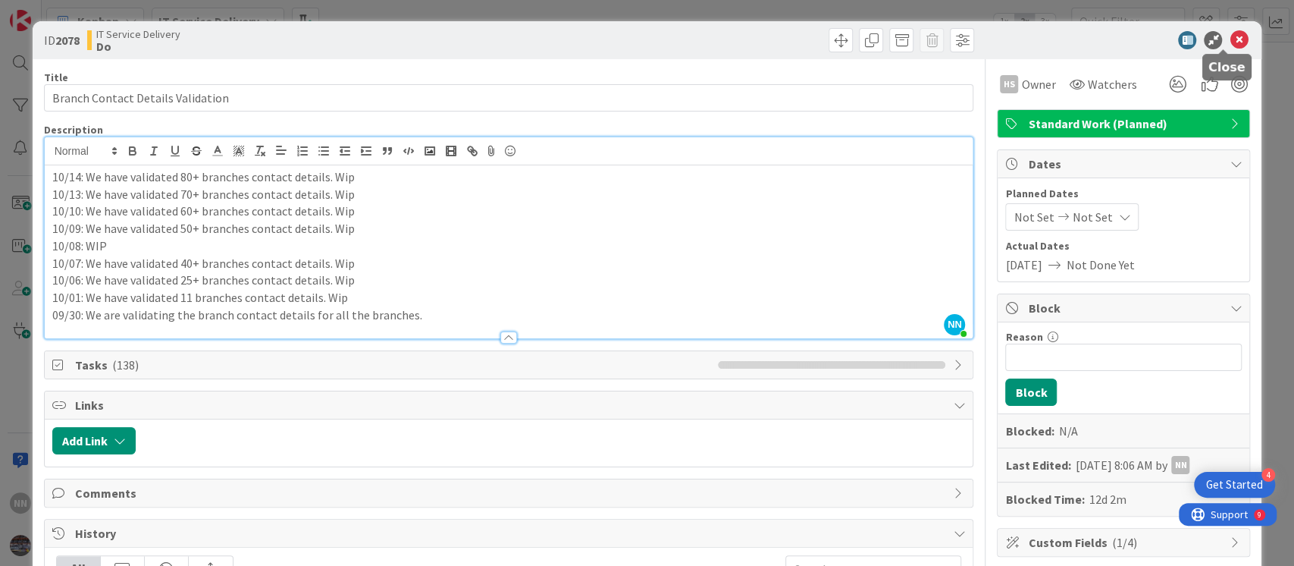
click at [1230, 40] on icon at bounding box center [1239, 40] width 18 height 18
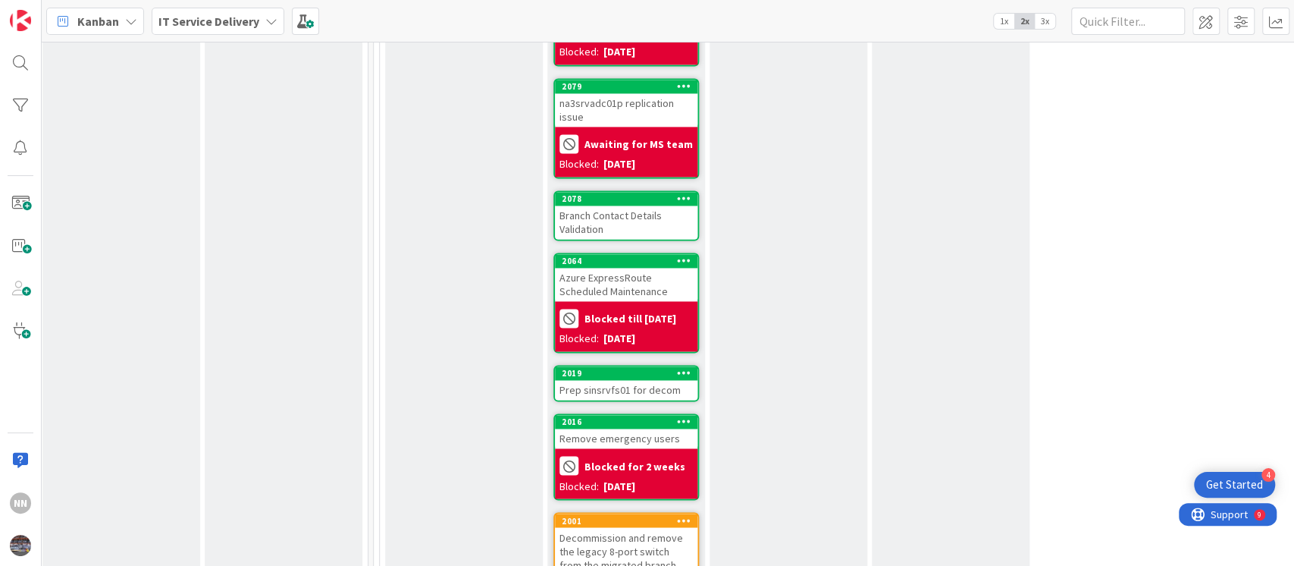
scroll to position [1535, 497]
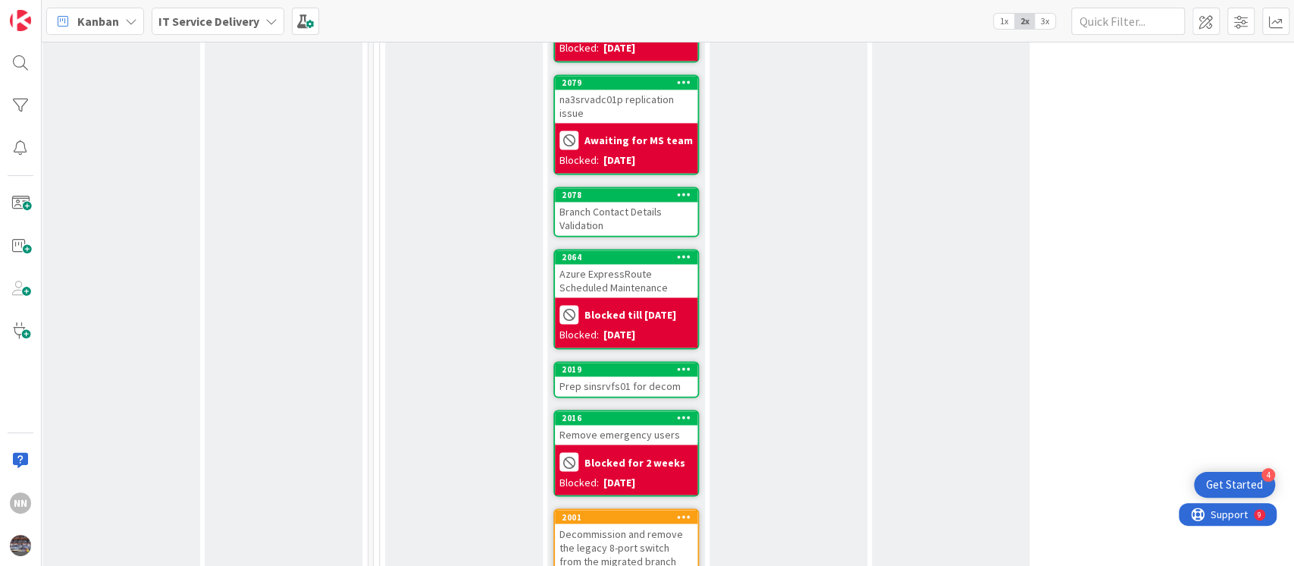
click at [612, 376] on div "Prep sinsrvfs01 for decom" at bounding box center [626, 386] width 143 height 20
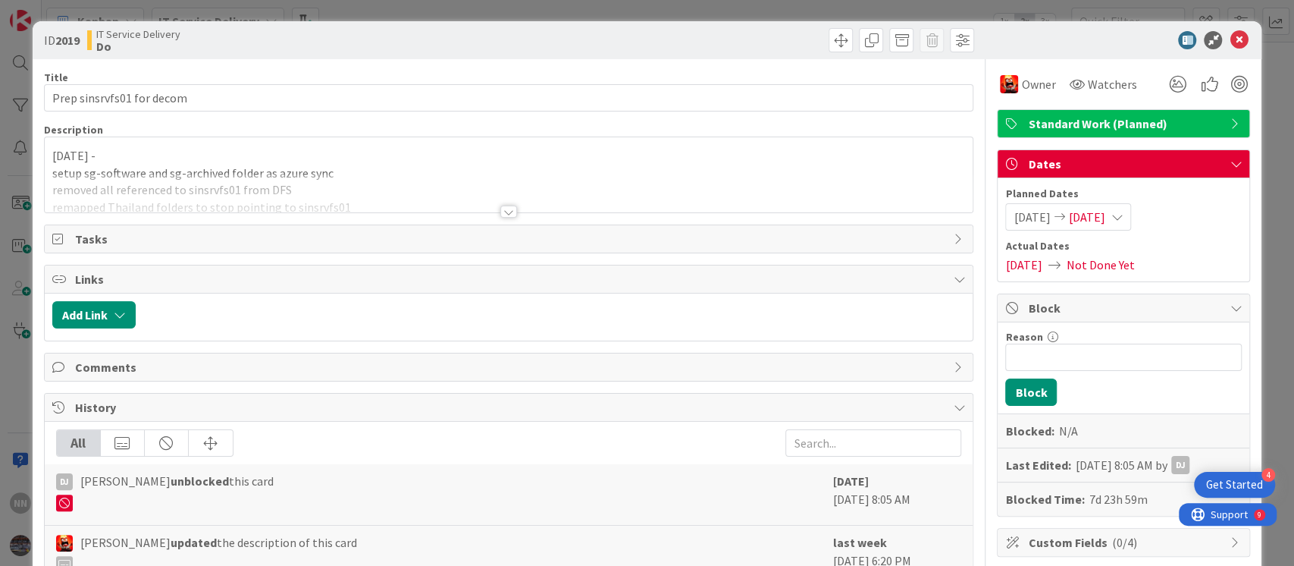
click at [502, 208] on div at bounding box center [508, 211] width 17 height 12
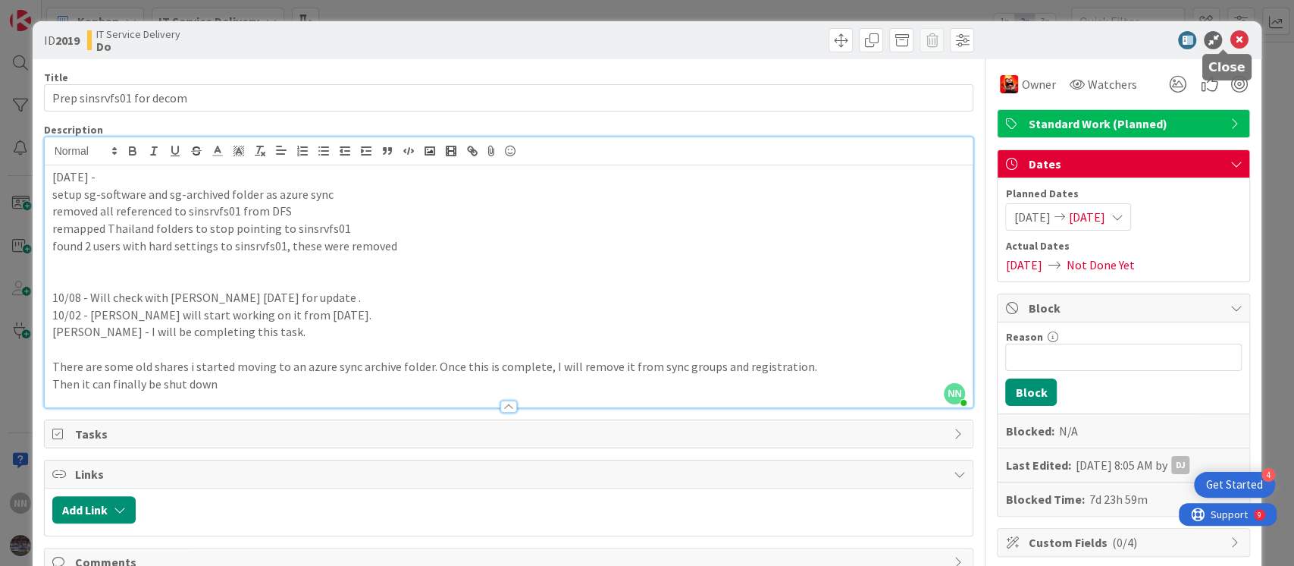
click at [1230, 39] on icon at bounding box center [1239, 40] width 18 height 18
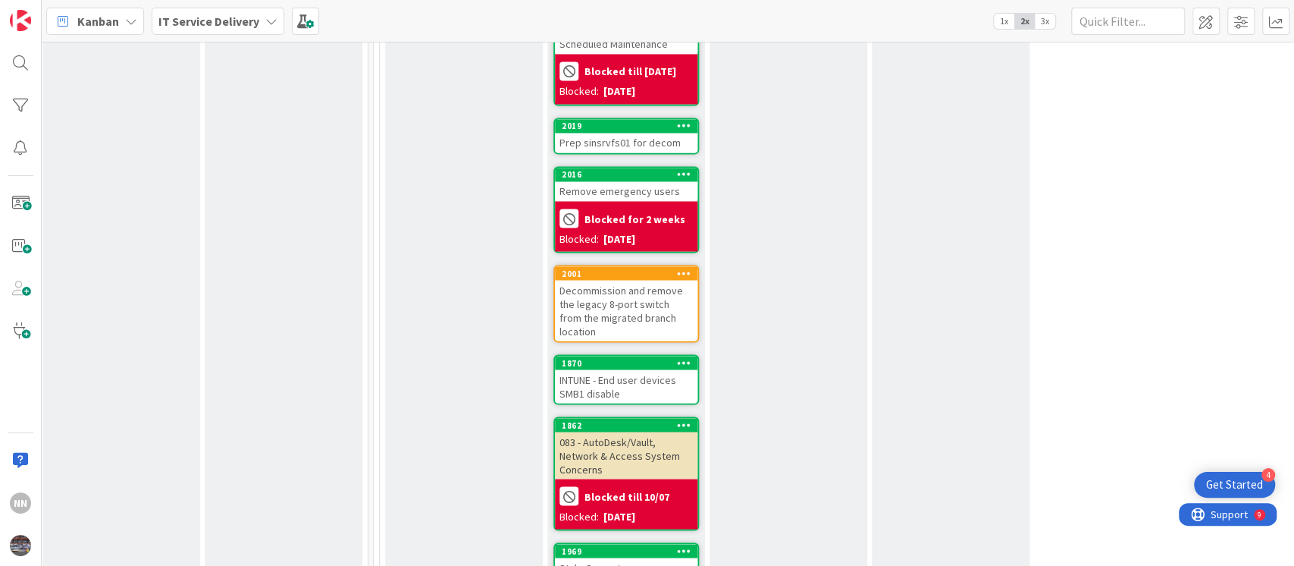
scroll to position [1780, 497]
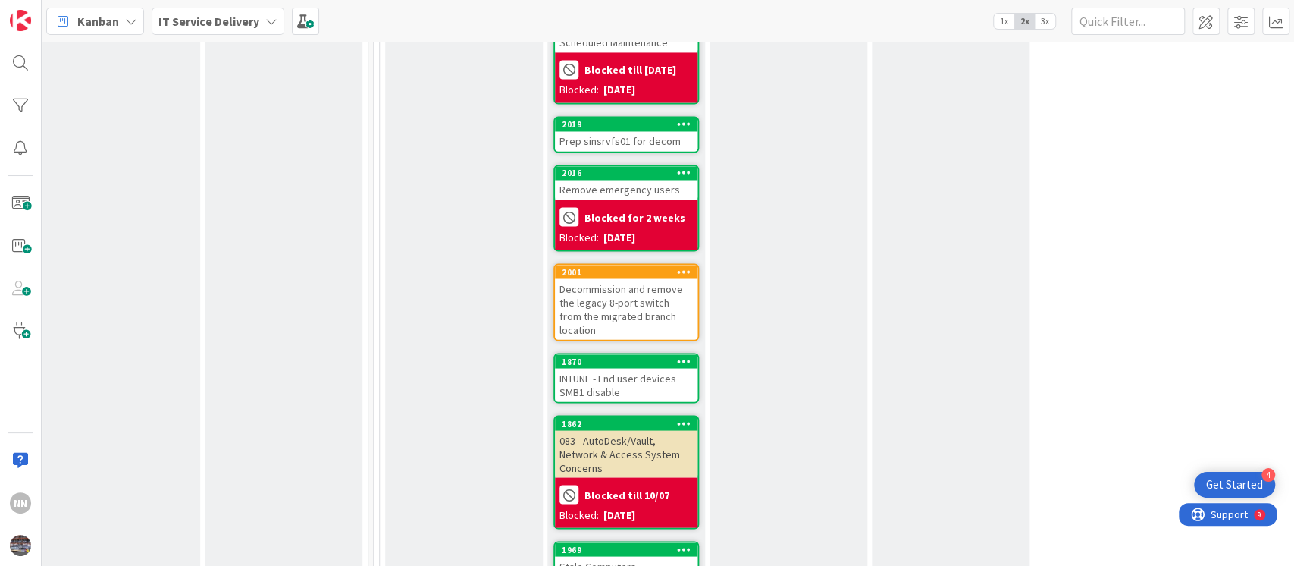
click at [635, 180] on div "Remove emergency users" at bounding box center [626, 190] width 143 height 20
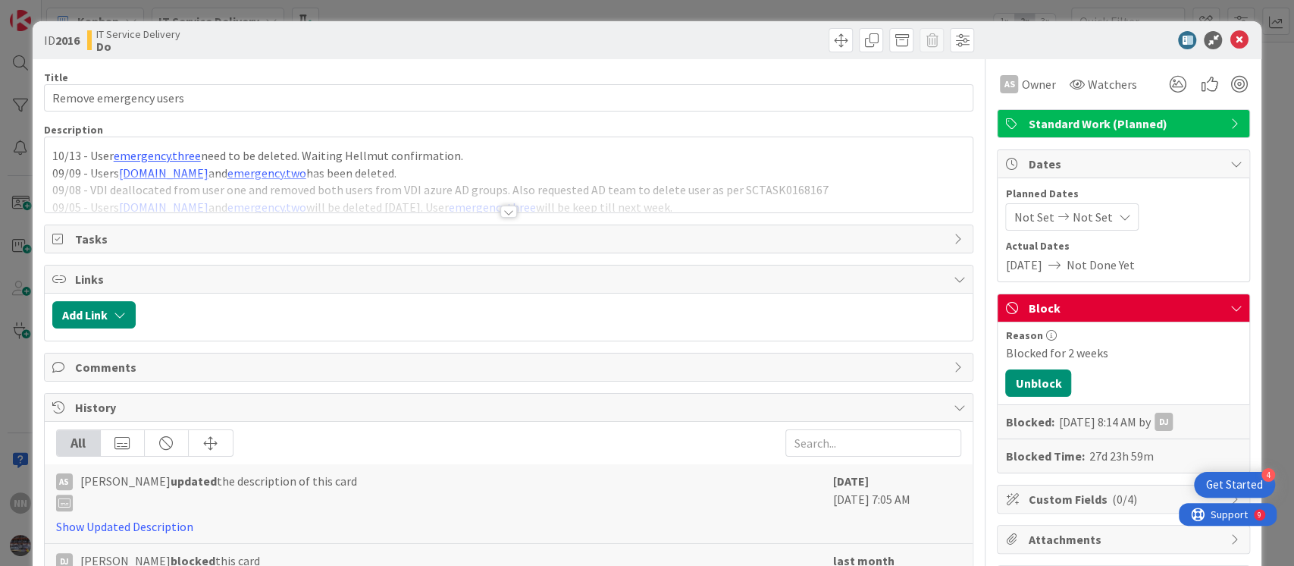
click at [504, 209] on div at bounding box center [508, 211] width 17 height 12
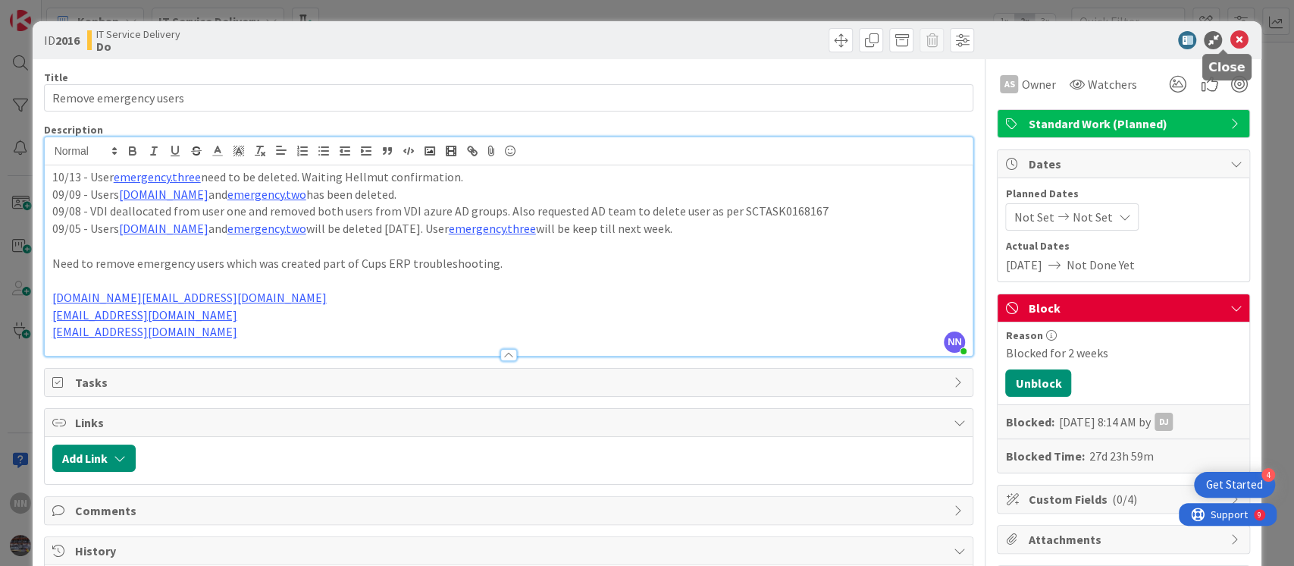
click at [1230, 42] on icon at bounding box center [1239, 40] width 18 height 18
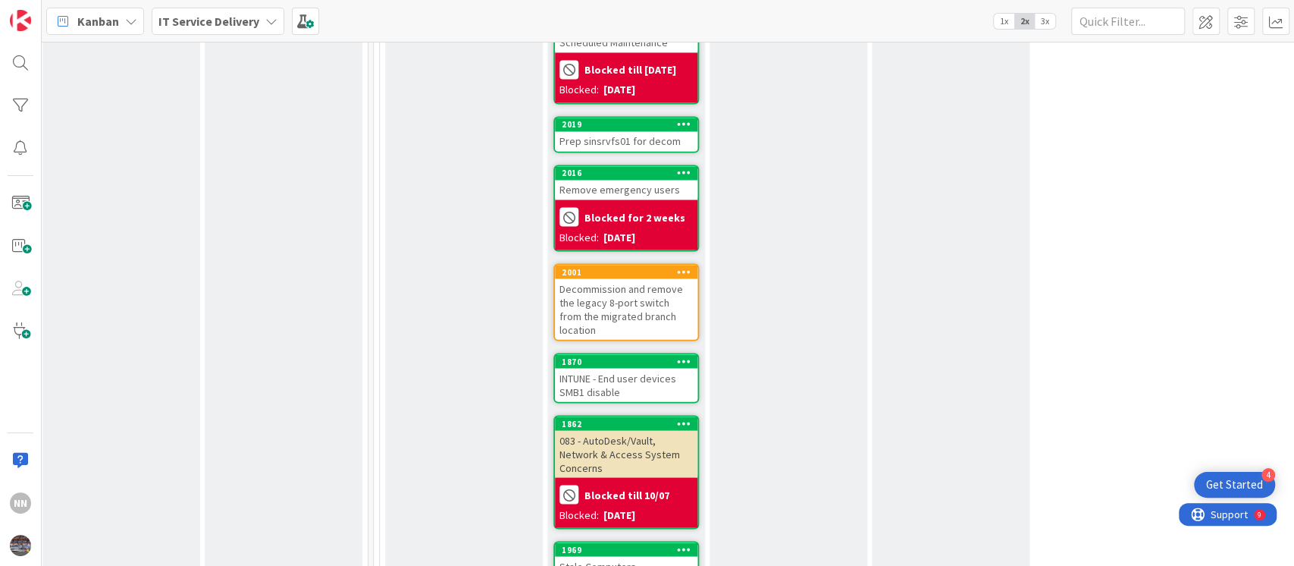
click at [616, 278] on div "Decommission and remove the legacy 8-port switch from the migrated branch locat…" at bounding box center [626, 308] width 143 height 61
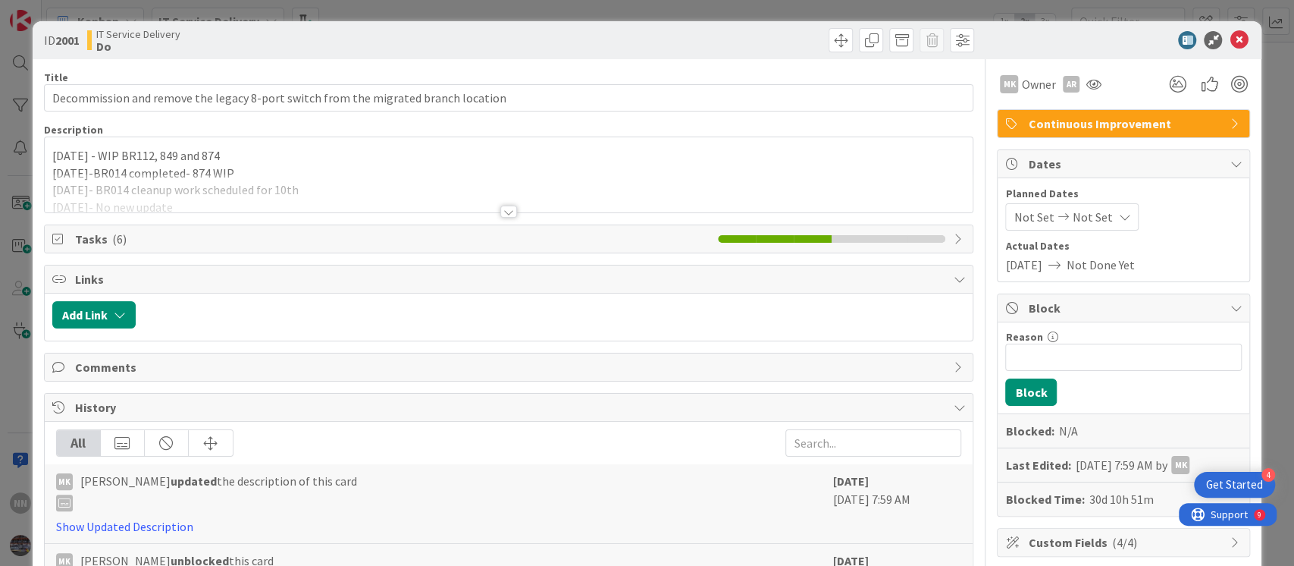
click at [505, 209] on div at bounding box center [508, 211] width 17 height 12
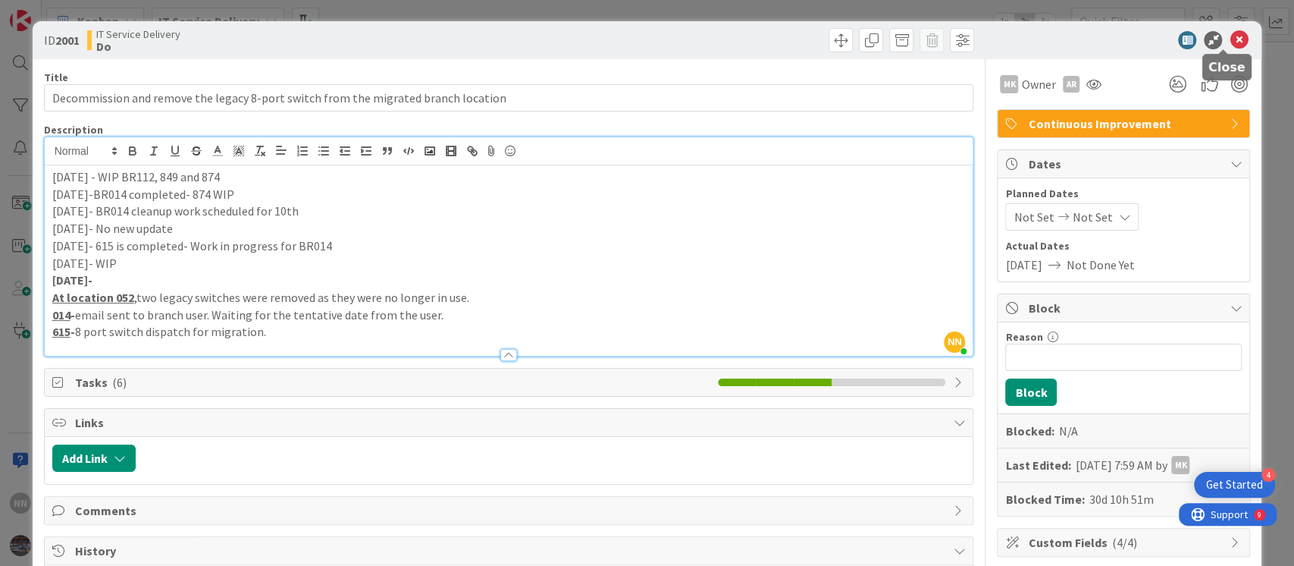
click at [1230, 39] on icon at bounding box center [1239, 40] width 18 height 18
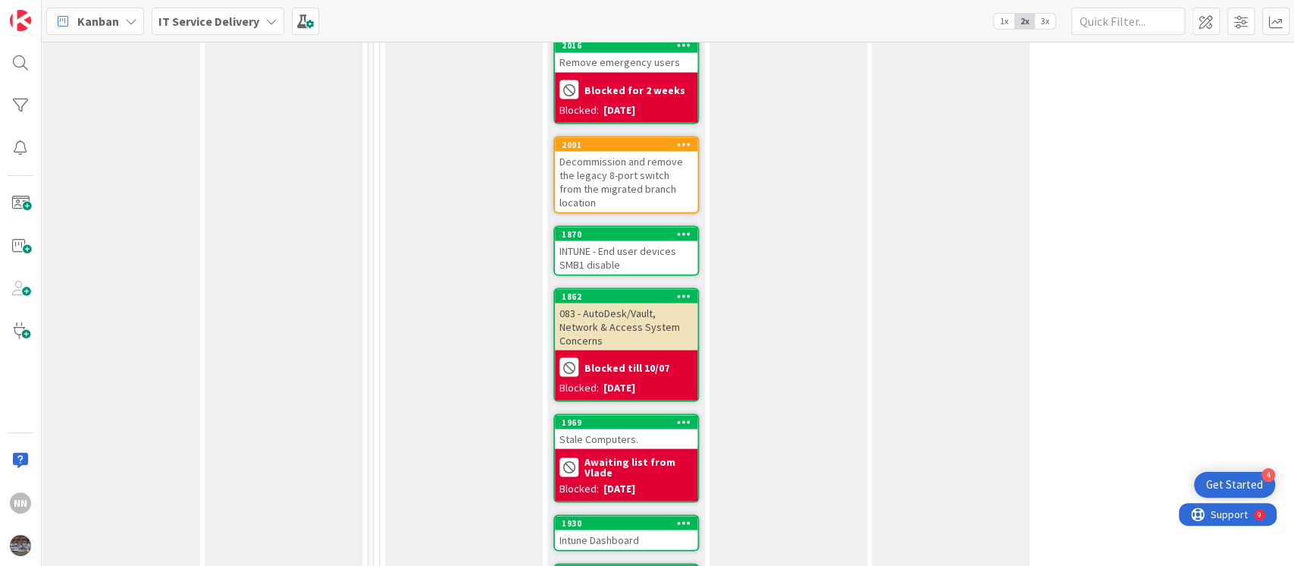
click at [628, 240] on div "INTUNE - End user devices SMB1 disable" at bounding box center [626, 256] width 143 height 33
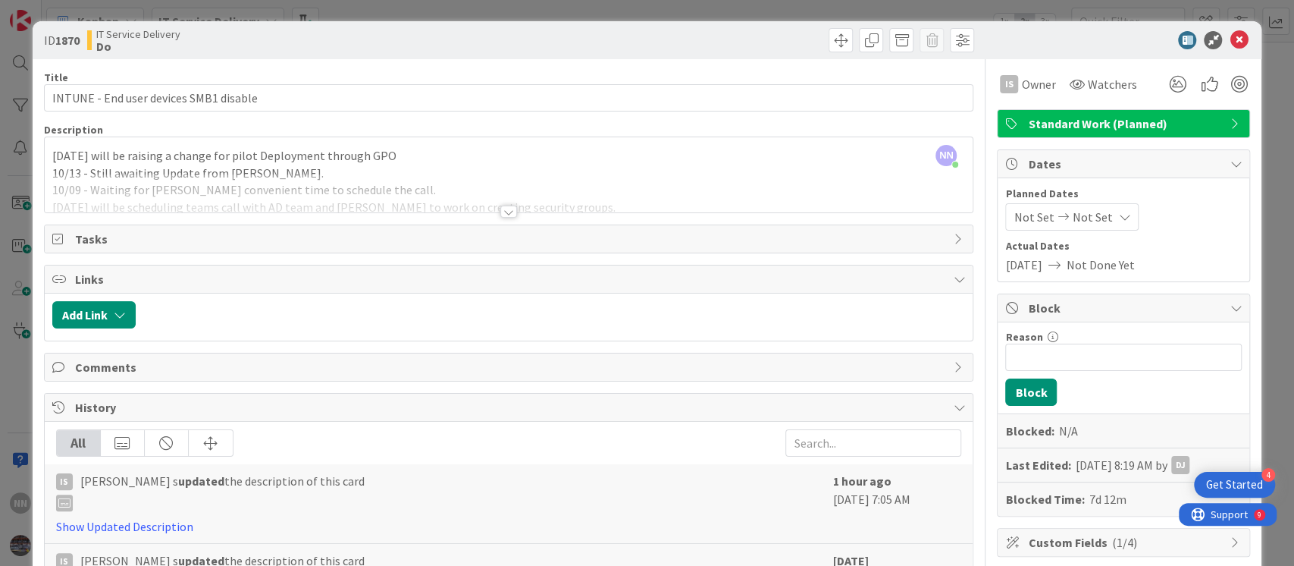
click at [502, 212] on div at bounding box center [508, 211] width 17 height 12
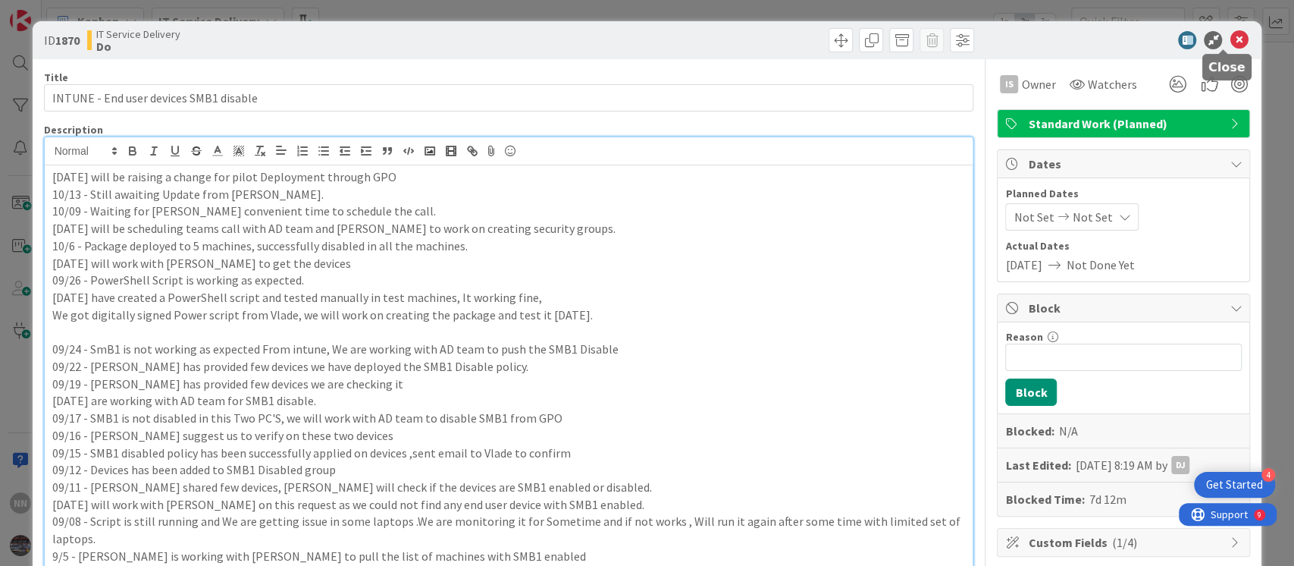
click at [1230, 39] on icon at bounding box center [1239, 40] width 18 height 18
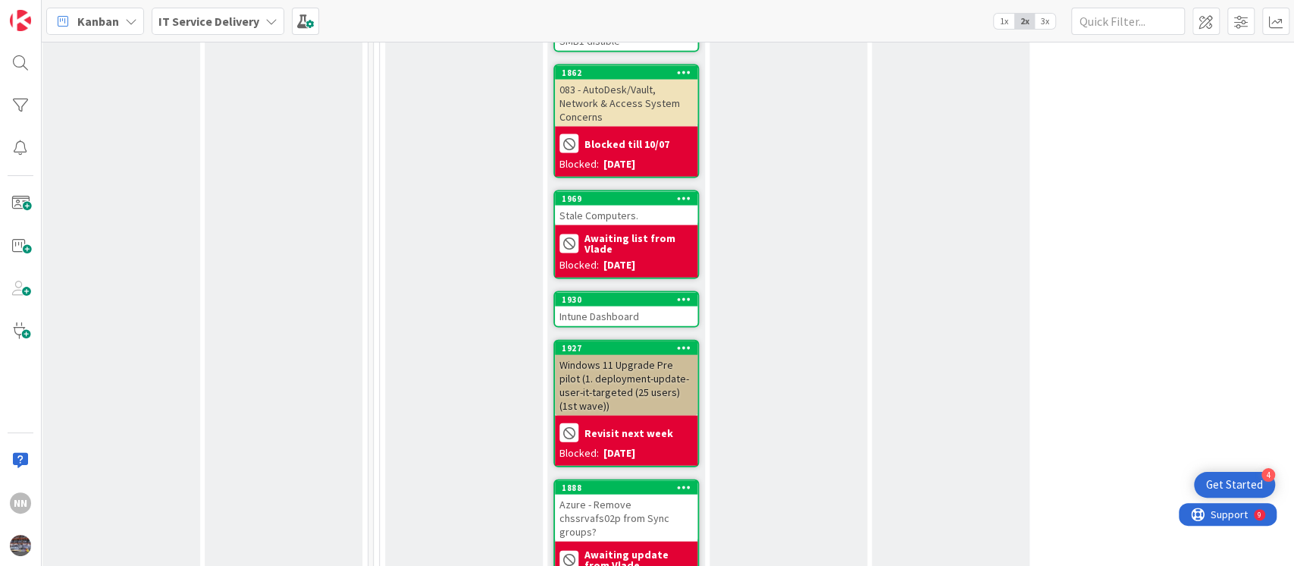
scroll to position [2136, 497]
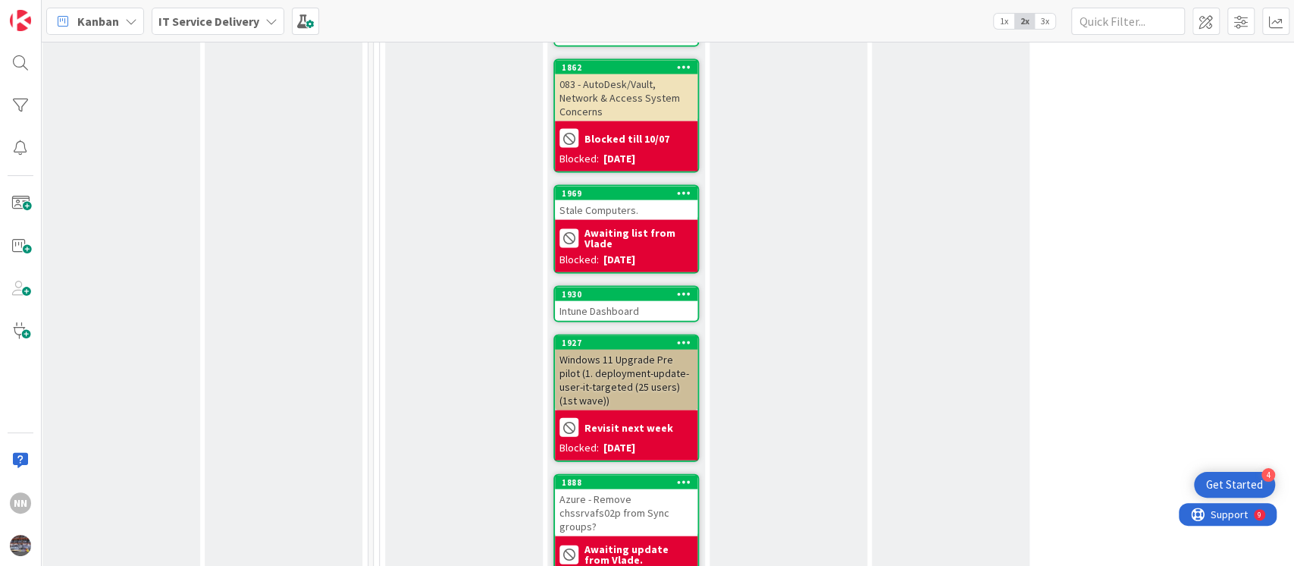
click at [615, 301] on div "Intune Dashboard" at bounding box center [626, 311] width 143 height 20
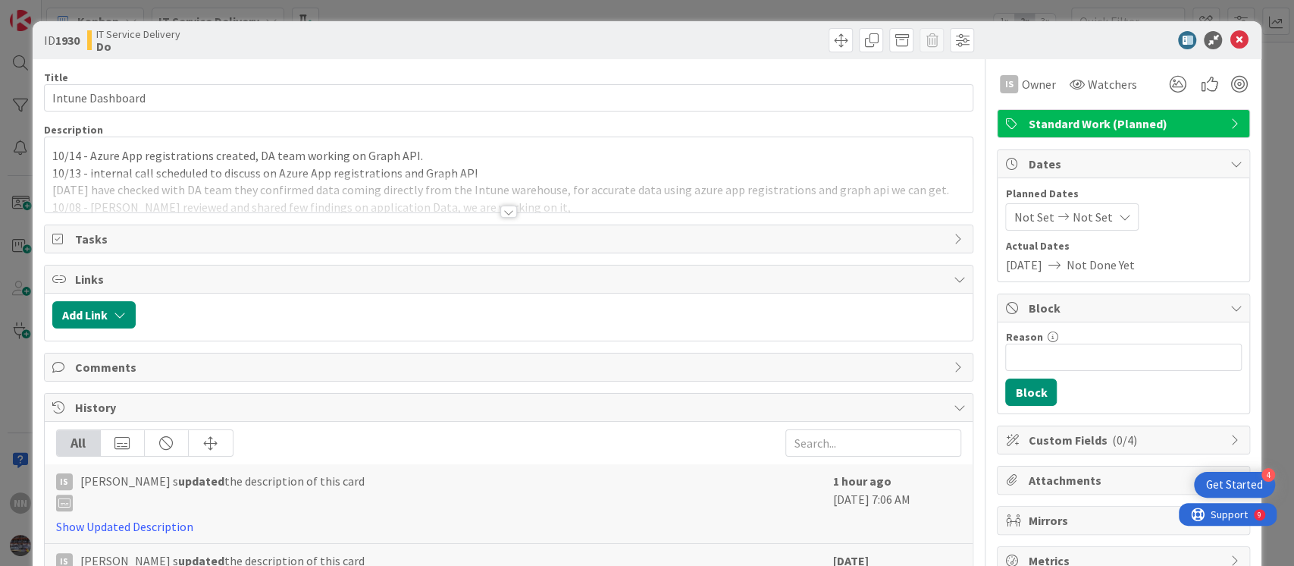
click at [500, 208] on div at bounding box center [508, 211] width 17 height 12
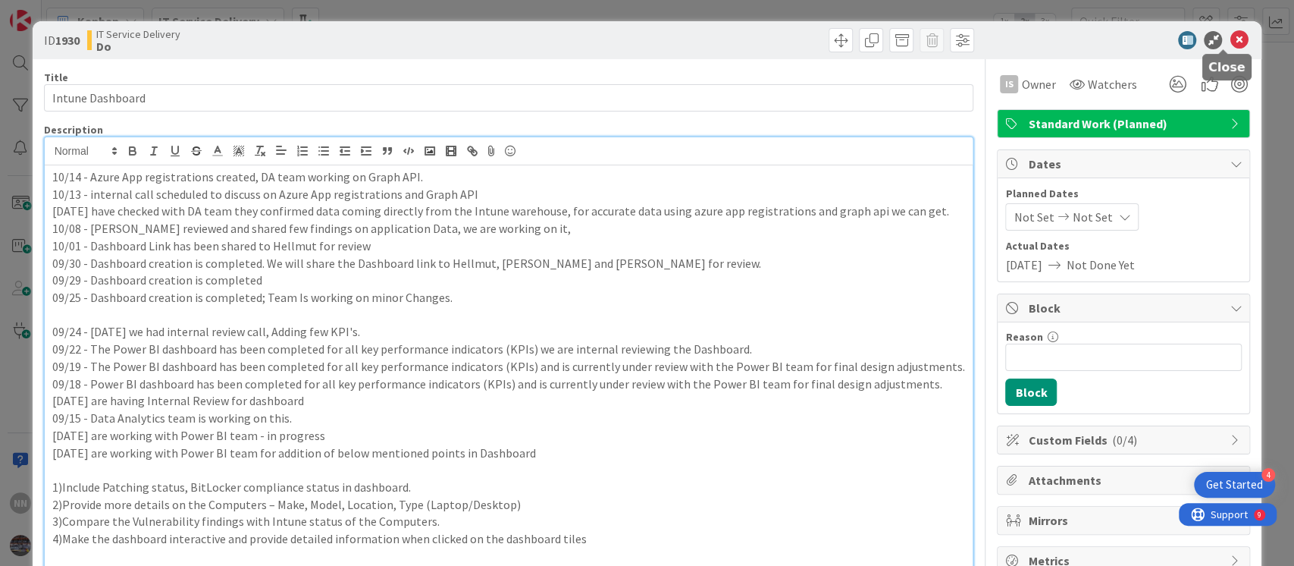
click at [1230, 45] on icon at bounding box center [1239, 40] width 18 height 18
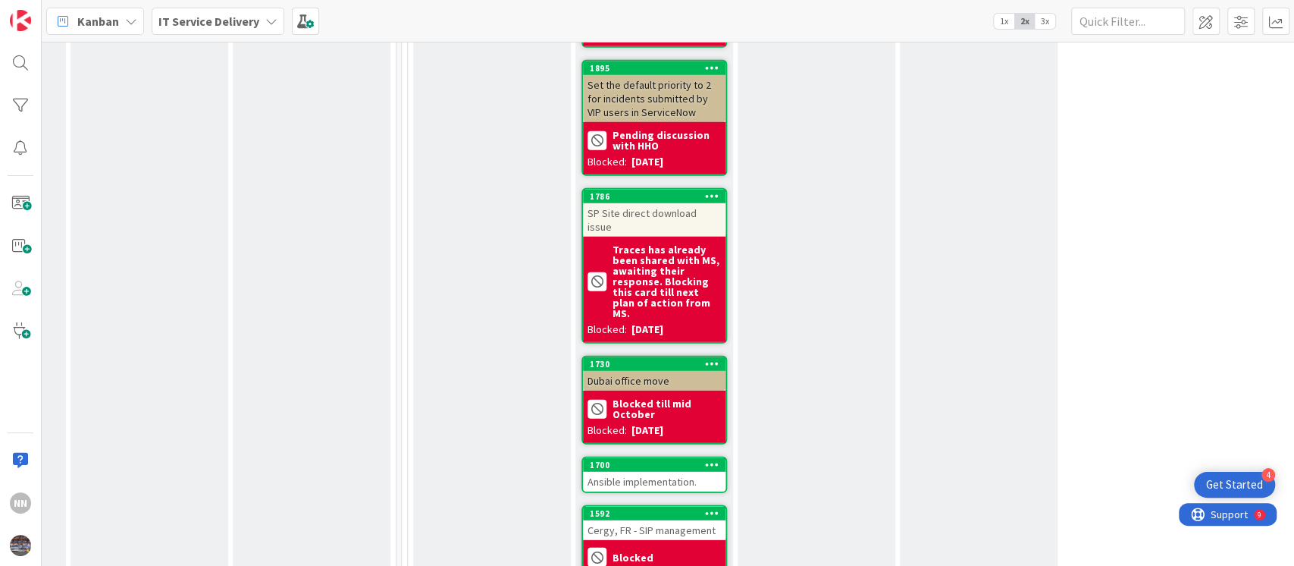
scroll to position [2699, 469]
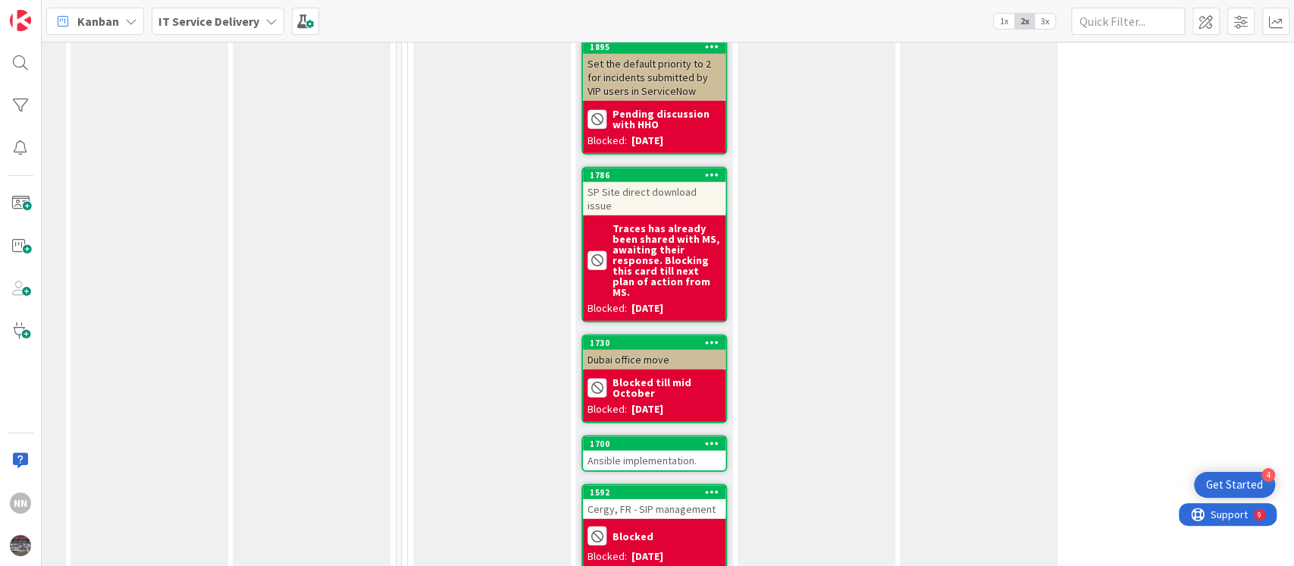
click at [650, 450] on div "Ansible implementation." at bounding box center [654, 460] width 143 height 20
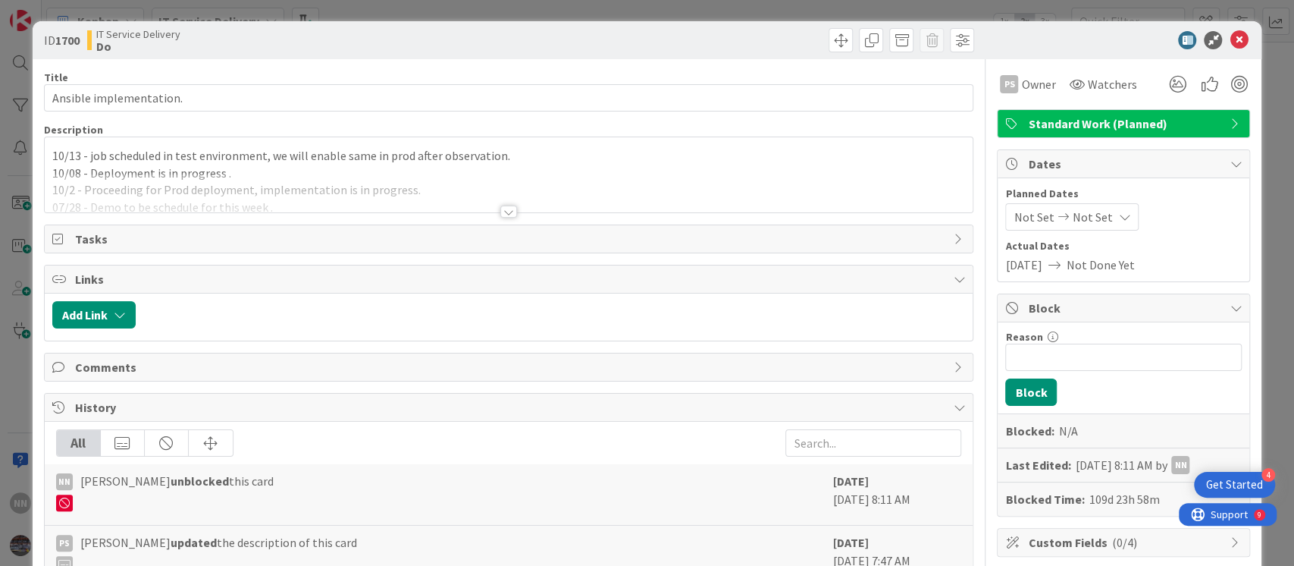
click at [508, 208] on div at bounding box center [508, 211] width 17 height 12
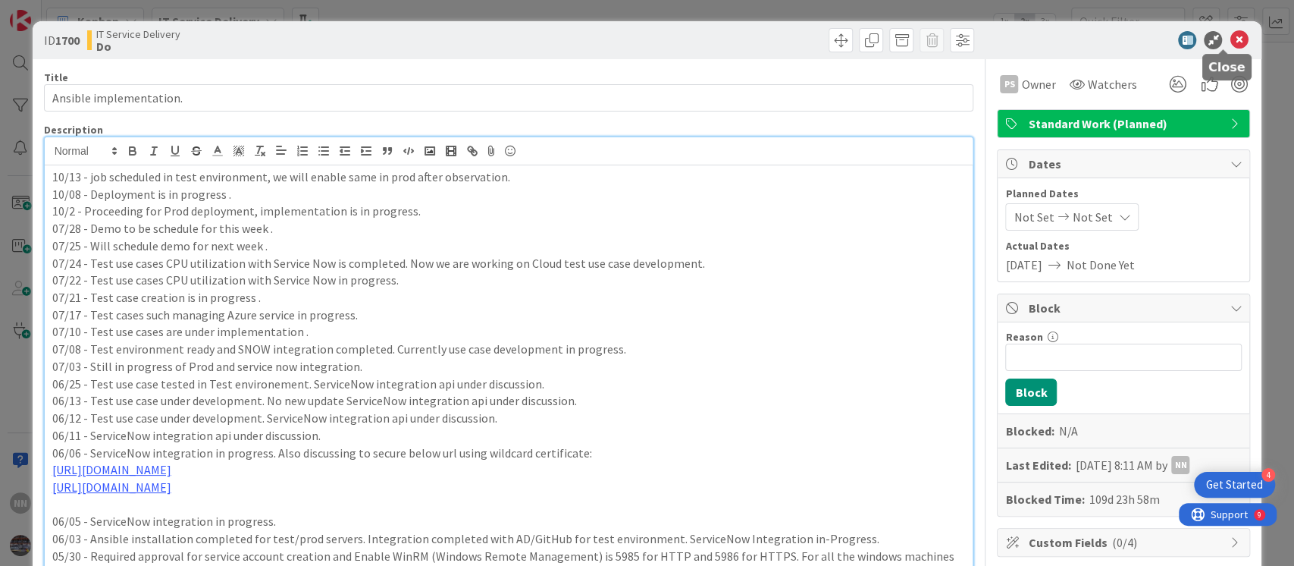
click at [1230, 39] on icon at bounding box center [1239, 40] width 18 height 18
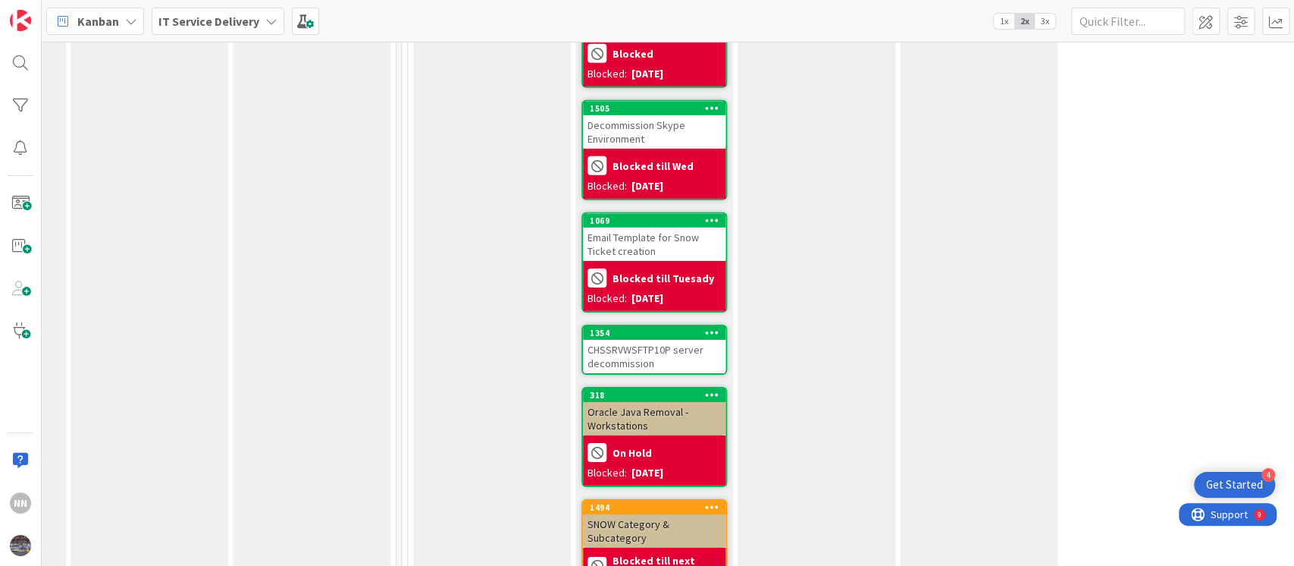
scroll to position [3184, 469]
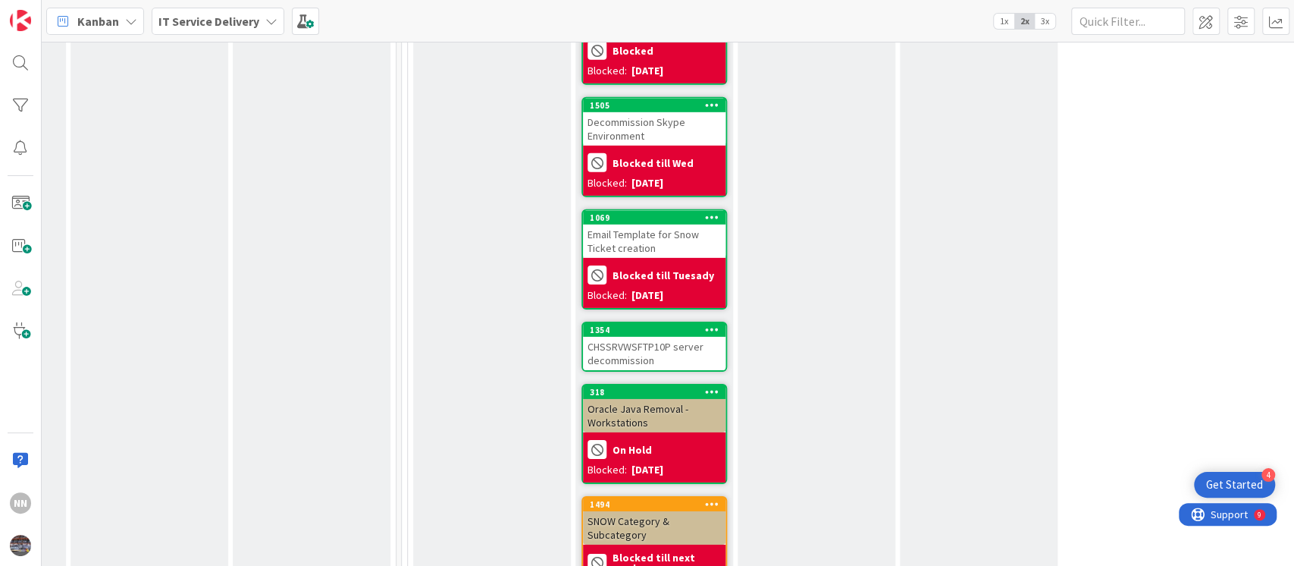
click at [638, 337] on div "CHSSRVWSFTP10P server decommission" at bounding box center [654, 353] width 143 height 33
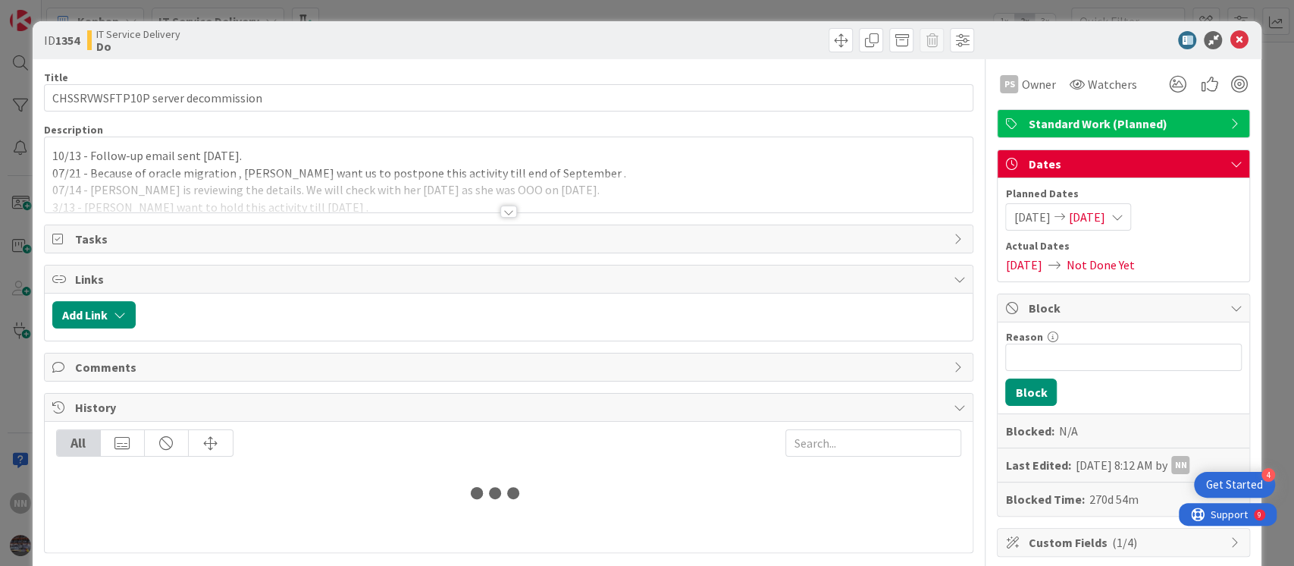
click at [500, 211] on div at bounding box center [508, 211] width 17 height 12
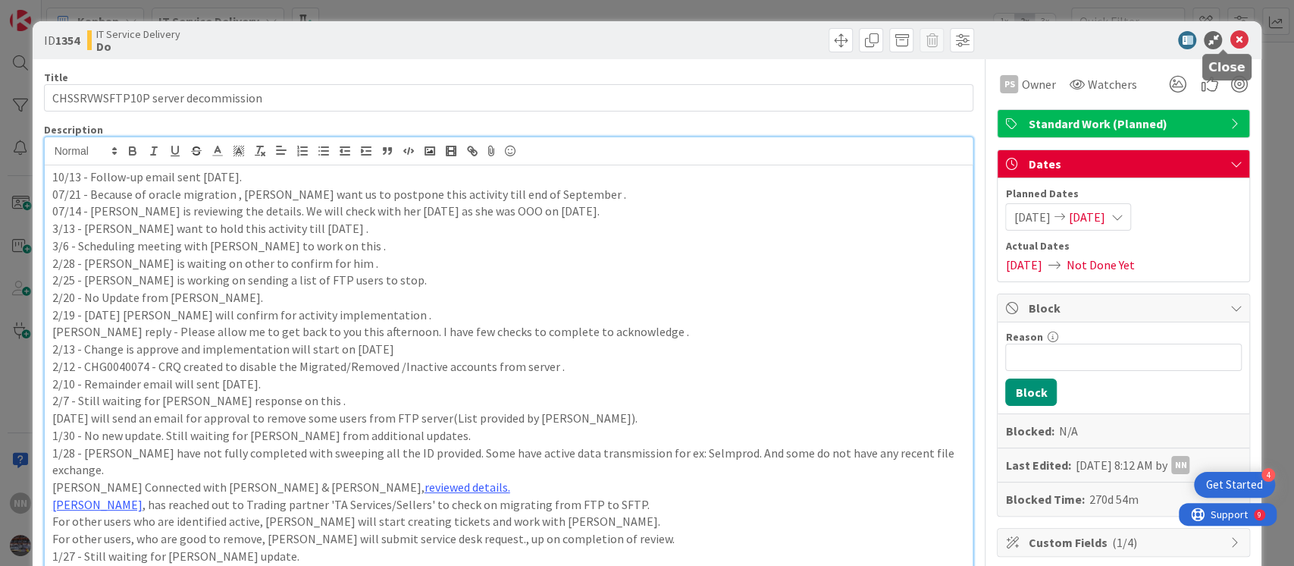
click at [1230, 42] on icon at bounding box center [1239, 40] width 18 height 18
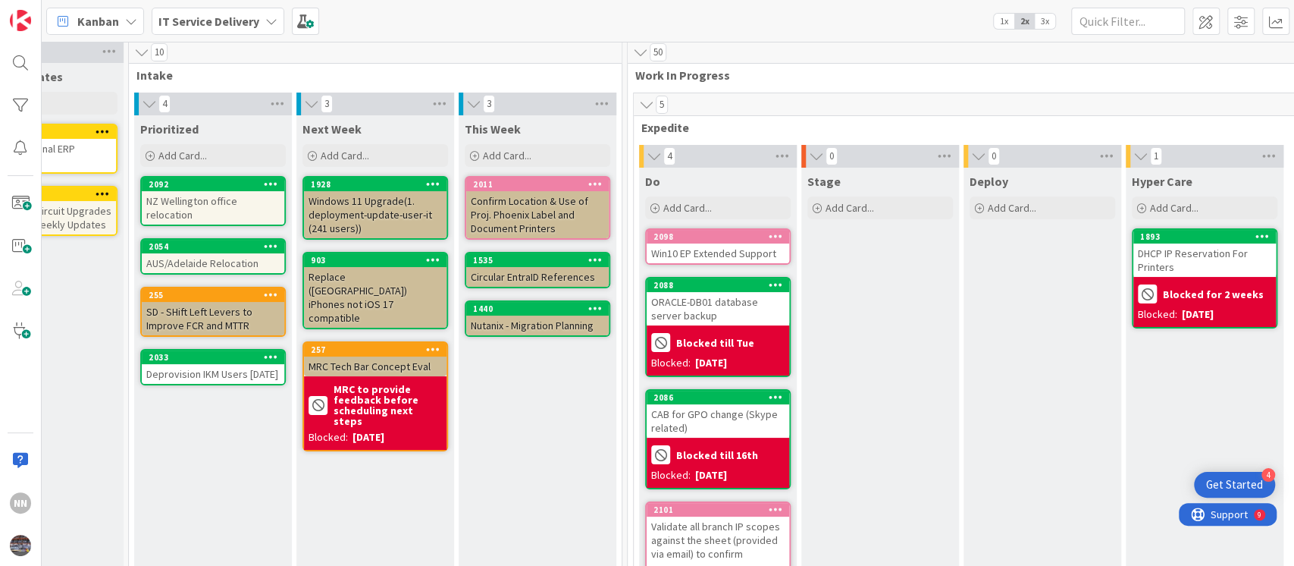
scroll to position [5, 269]
